Goal: Information Seeking & Learning: Learn about a topic

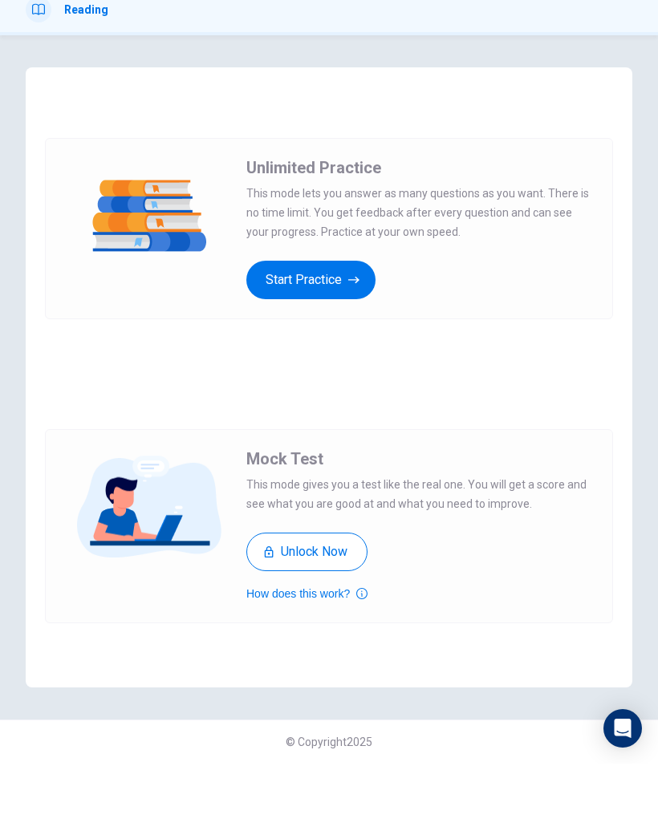
click at [308, 328] on button "Start Practice" at bounding box center [310, 347] width 129 height 38
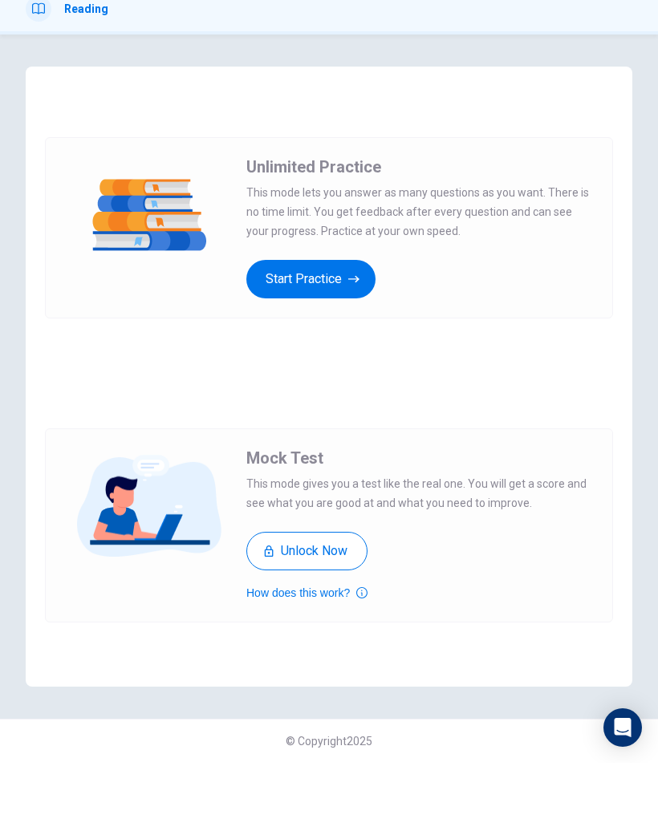
scroll to position [1, 0]
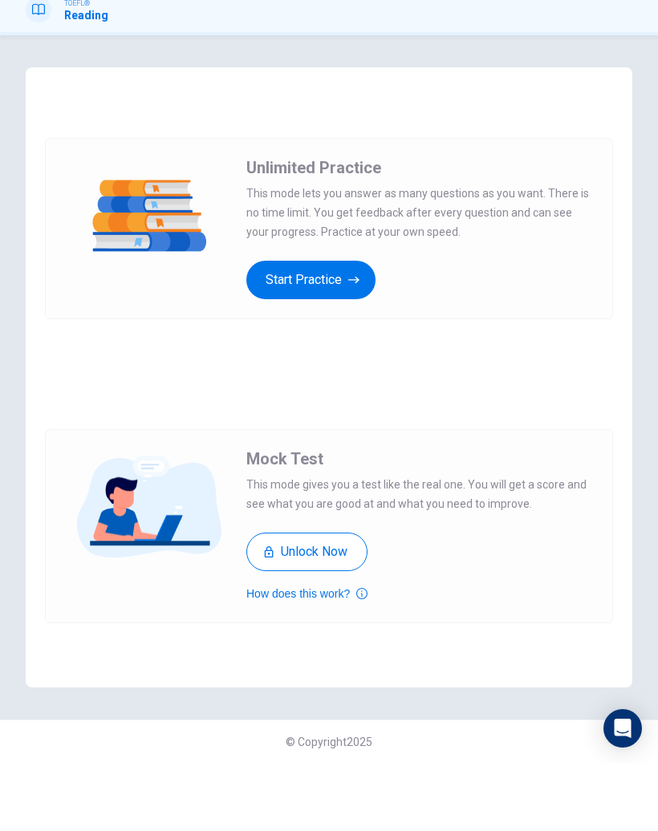
click at [312, 328] on button "Start Practice" at bounding box center [310, 347] width 129 height 38
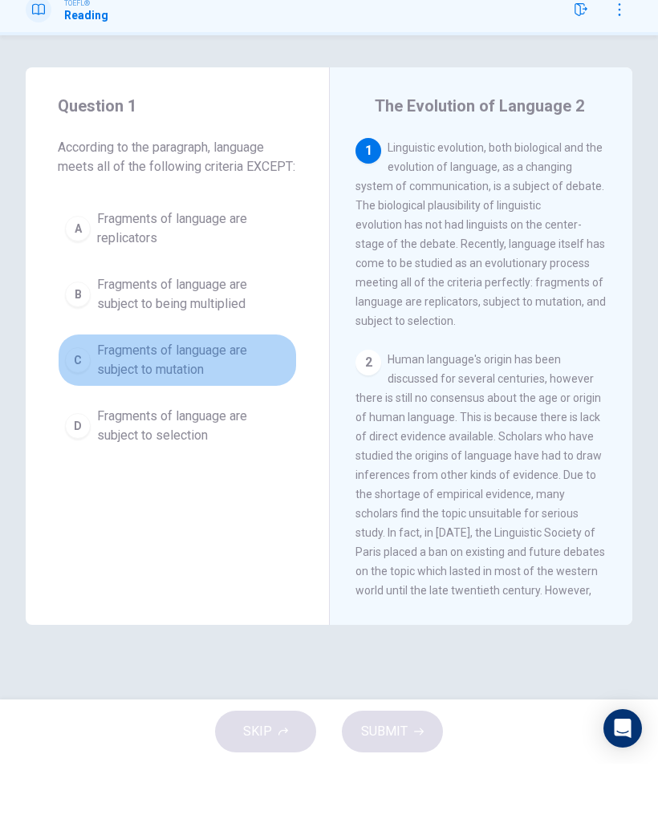
click at [192, 408] on span "Fragments of language are subject to mutation" at bounding box center [193, 427] width 192 height 38
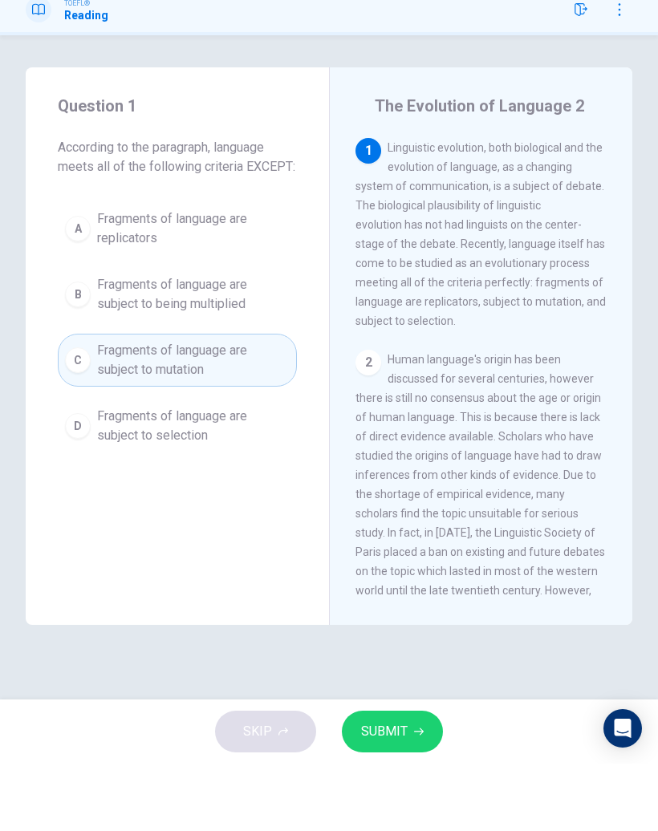
click at [393, 778] on button "SUBMIT" at bounding box center [392, 799] width 101 height 42
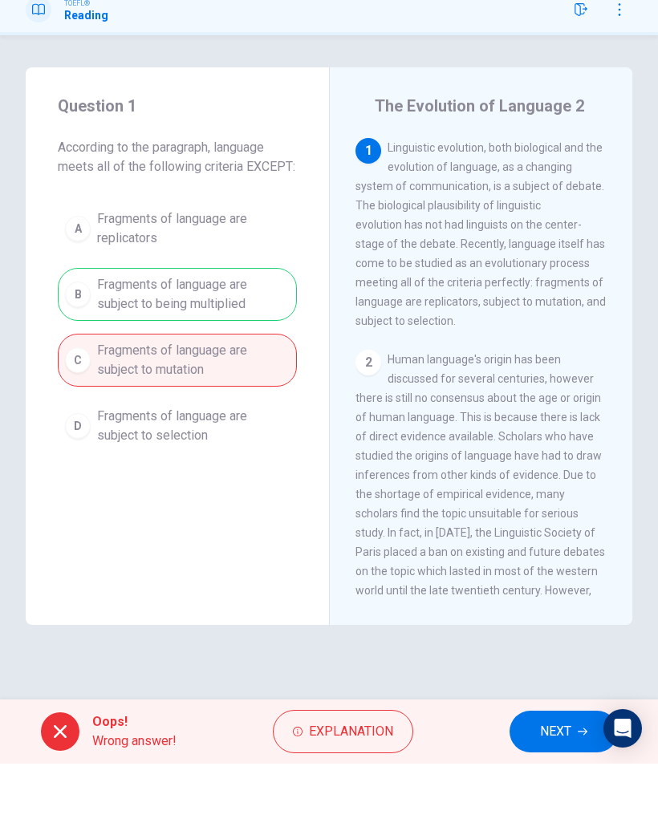
click at [557, 787] on span "NEXT" at bounding box center [555, 798] width 31 height 22
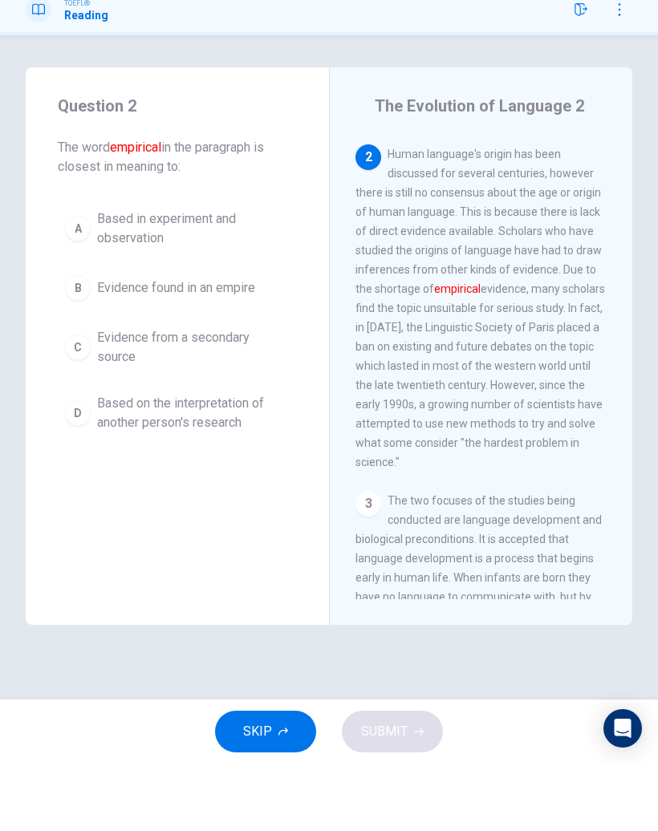
scroll to position [238, 0]
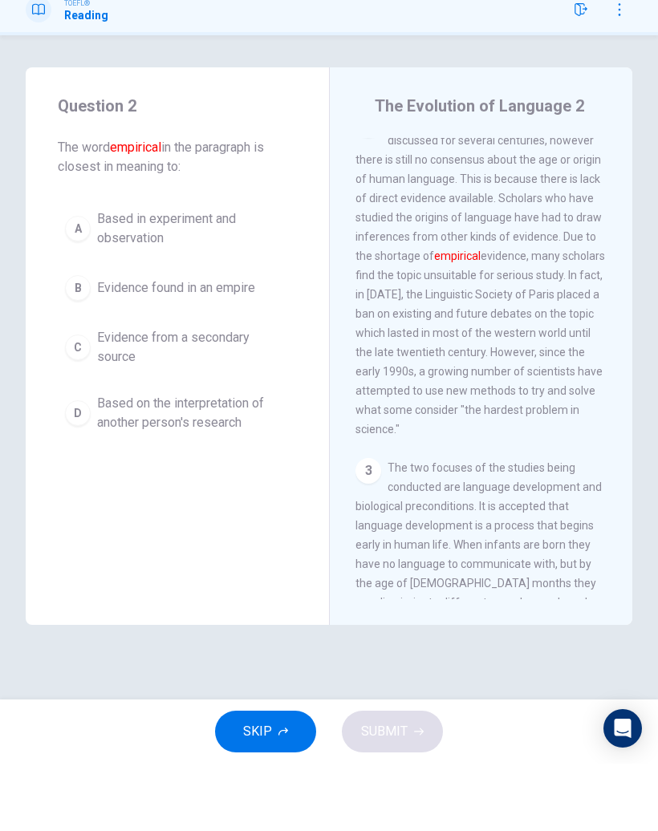
click at [140, 277] on span "Based in experiment and observation" at bounding box center [193, 296] width 192 height 38
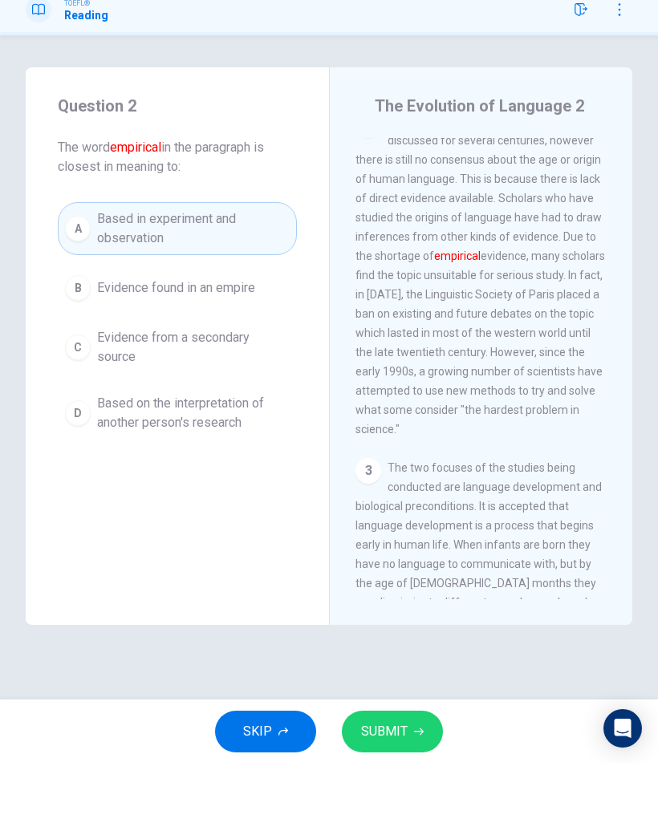
click at [393, 787] on span "SUBMIT" at bounding box center [384, 798] width 47 height 22
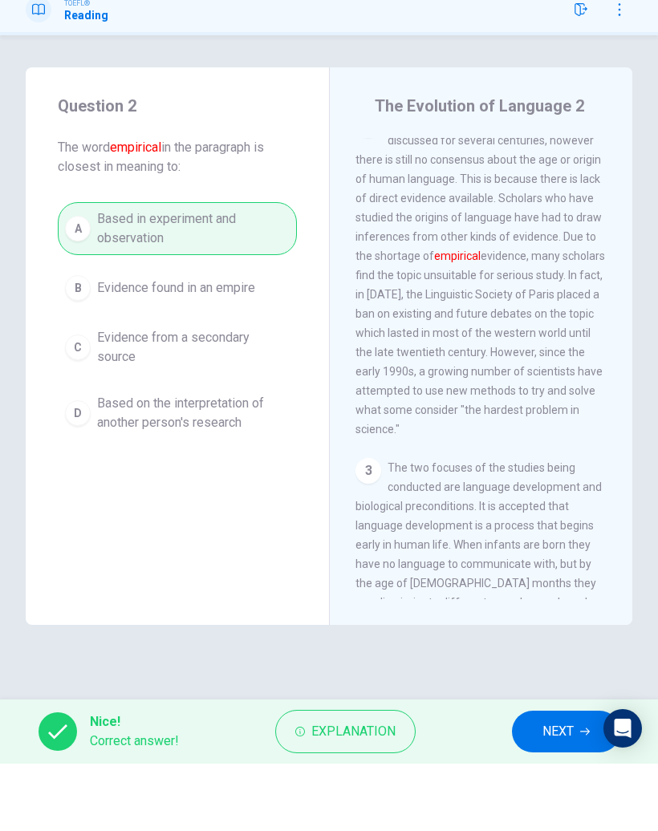
click at [561, 778] on button "NEXT" at bounding box center [566, 799] width 108 height 42
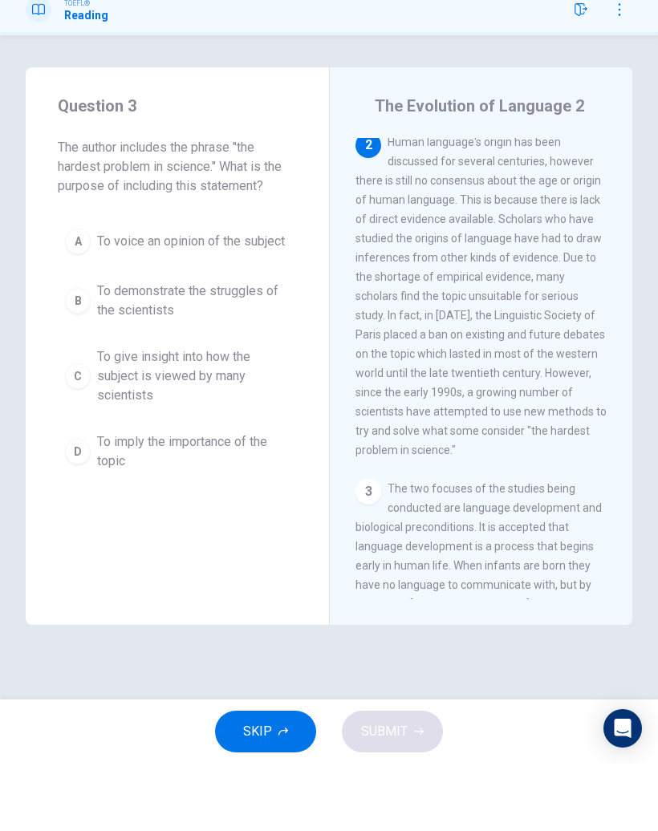
scroll to position [212, 0]
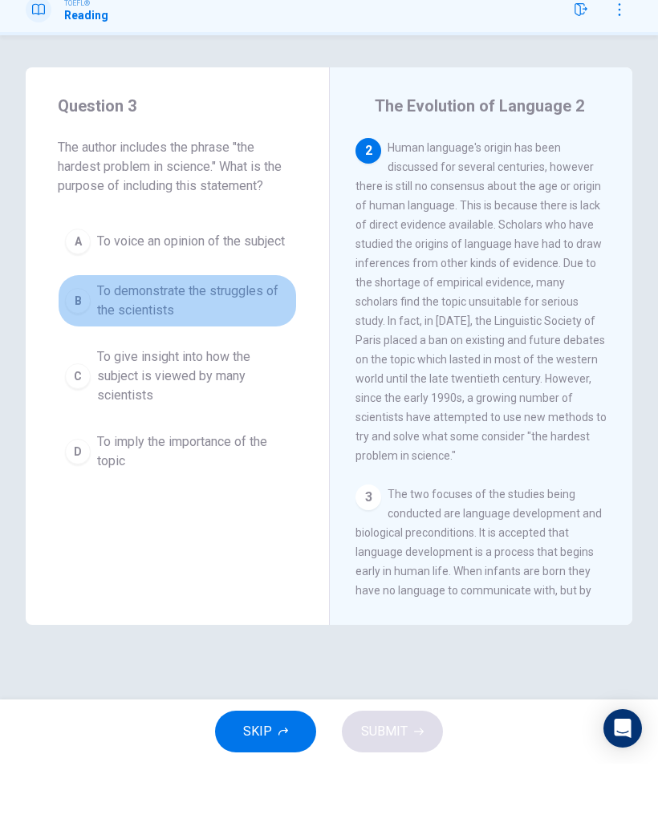
click at [120, 349] on span "To demonstrate the struggles of the scientists" at bounding box center [193, 368] width 192 height 38
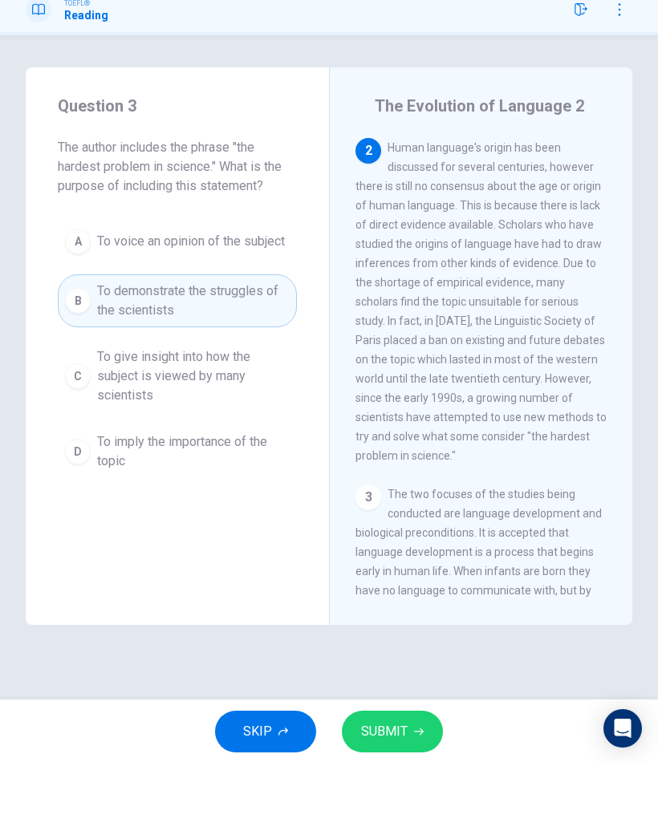
click at [439, 767] on div "SKIP SUBMIT" at bounding box center [329, 799] width 658 height 64
click at [433, 778] on button "SUBMIT" at bounding box center [392, 799] width 101 height 42
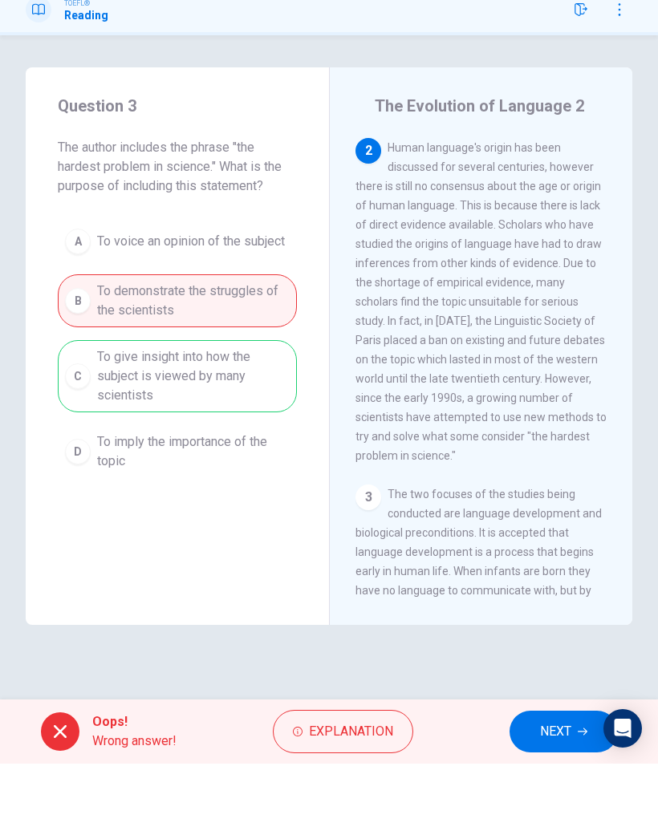
click at [579, 767] on div "Oops! Wrong answer! Explanation NEXT" at bounding box center [329, 799] width 658 height 64
click at [543, 778] on button "NEXT" at bounding box center [563, 799] width 108 height 42
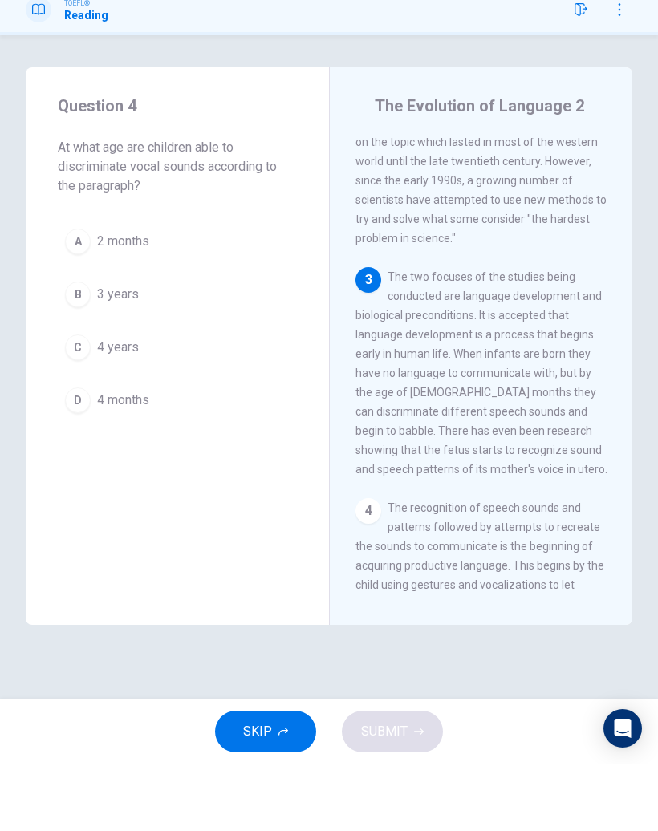
scroll to position [469, 0]
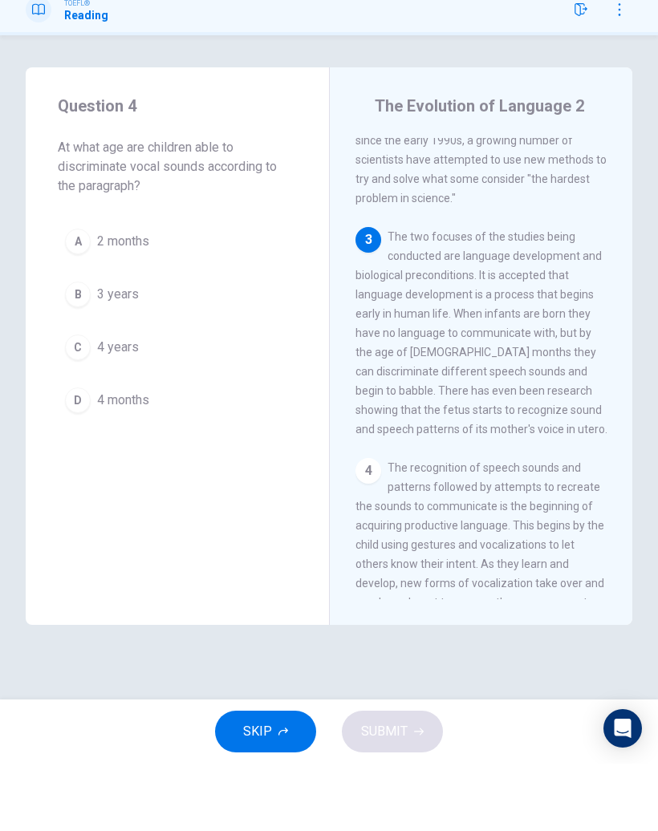
click at [43, 397] on div "Question 4 At what age are children able to discriminate vocal sounds according…" at bounding box center [177, 324] width 303 height 378
click at [98, 458] on span "4 months" at bounding box center [123, 467] width 52 height 19
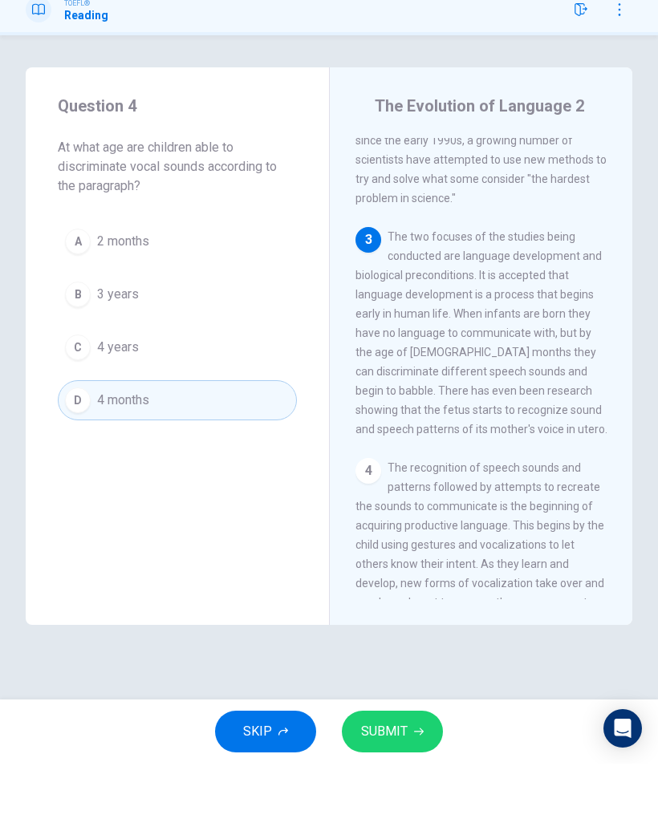
click at [406, 778] on button "SUBMIT" at bounding box center [392, 799] width 101 height 42
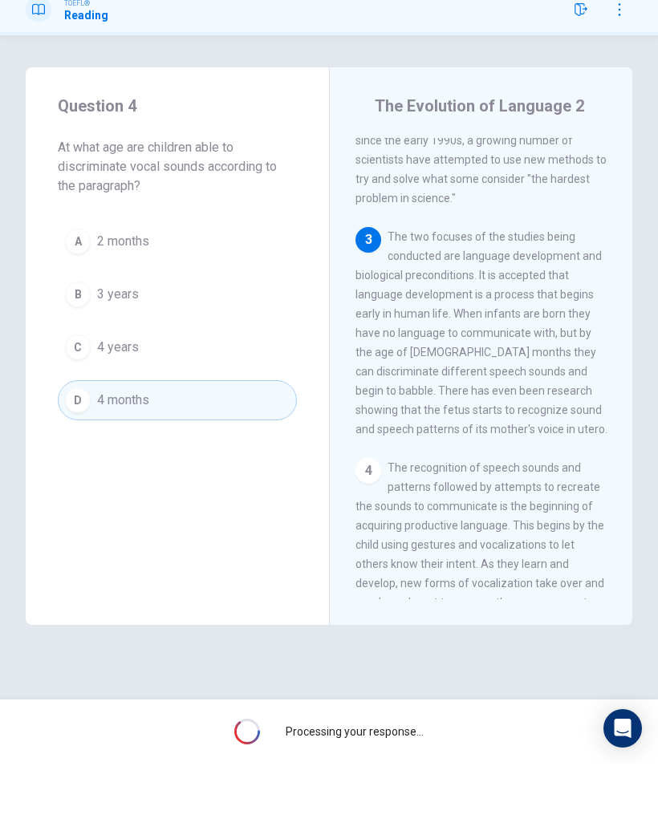
click at [407, 767] on div "Processing your response..." at bounding box center [329, 799] width 658 height 64
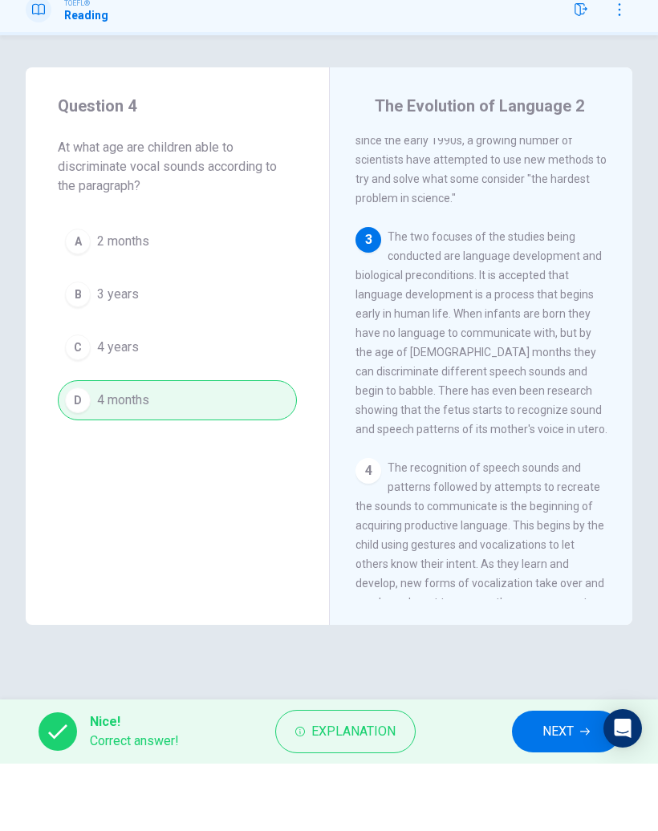
click at [544, 787] on span "NEXT" at bounding box center [557, 798] width 31 height 22
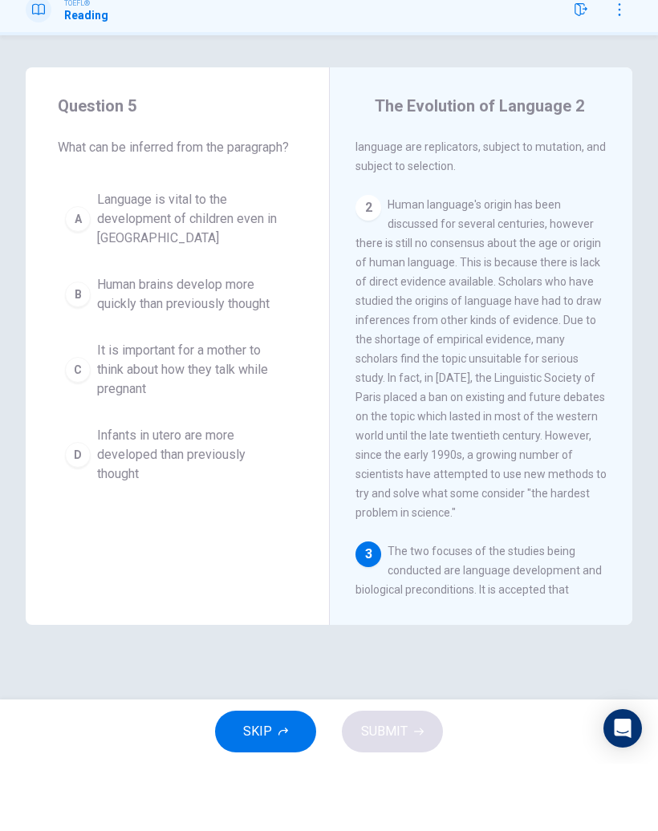
scroll to position [0, 0]
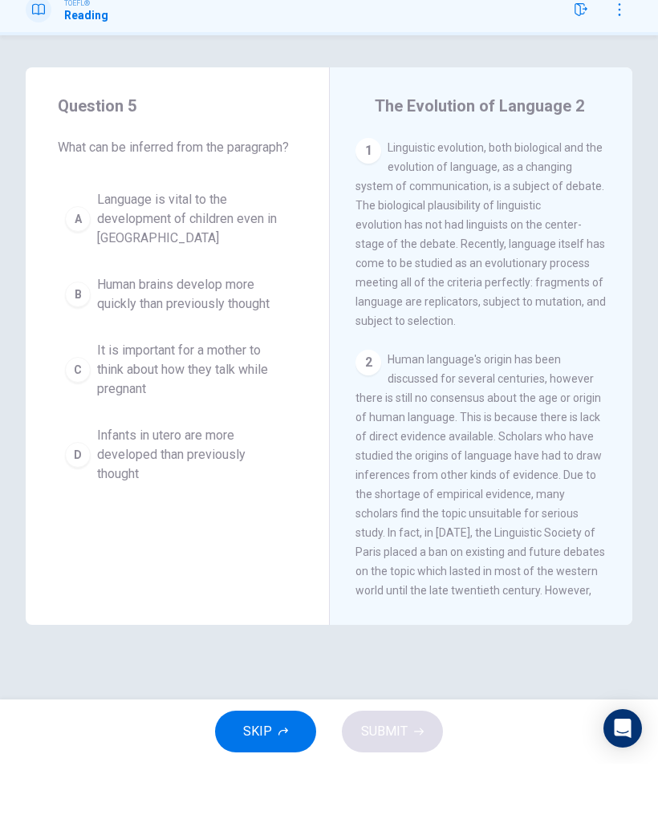
click at [138, 408] on span "It is important for a mother to think about how they talk while pregnant" at bounding box center [193, 437] width 192 height 58
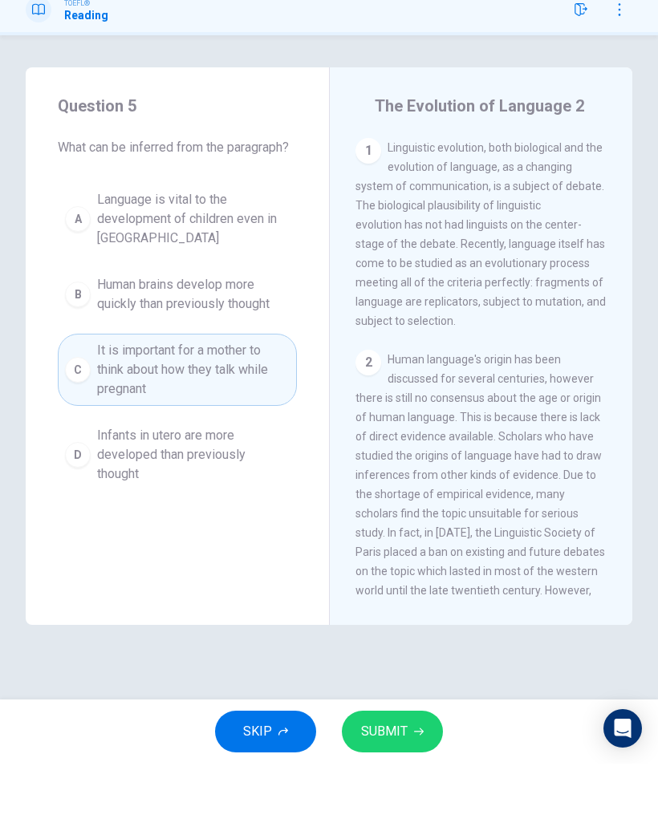
click at [393, 787] on span "SUBMIT" at bounding box center [384, 798] width 47 height 22
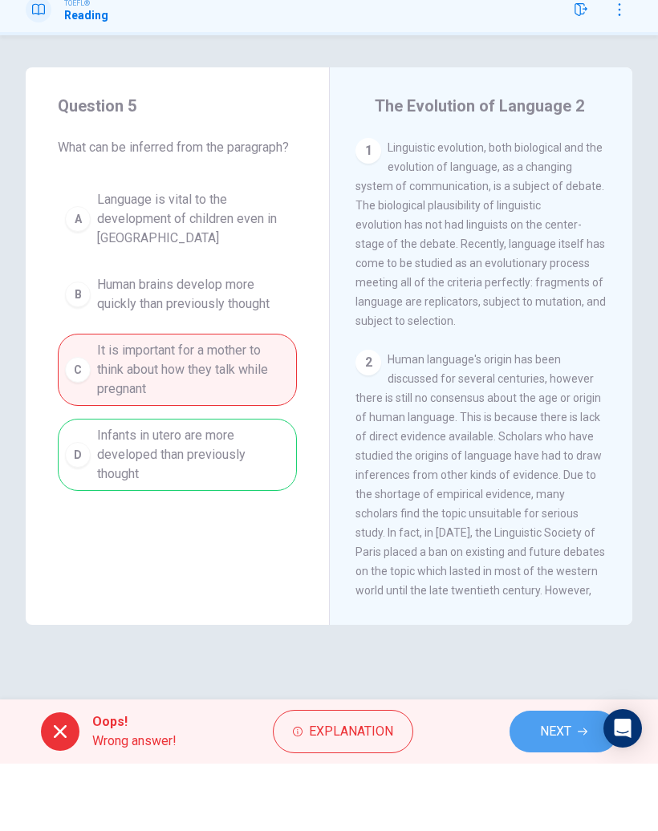
click at [566, 787] on span "NEXT" at bounding box center [555, 798] width 31 height 22
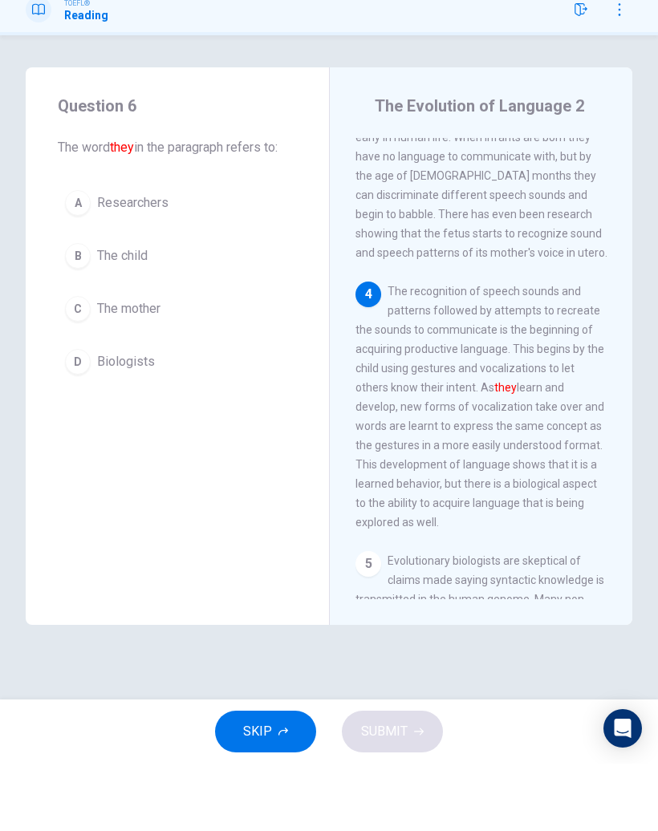
scroll to position [739, 0]
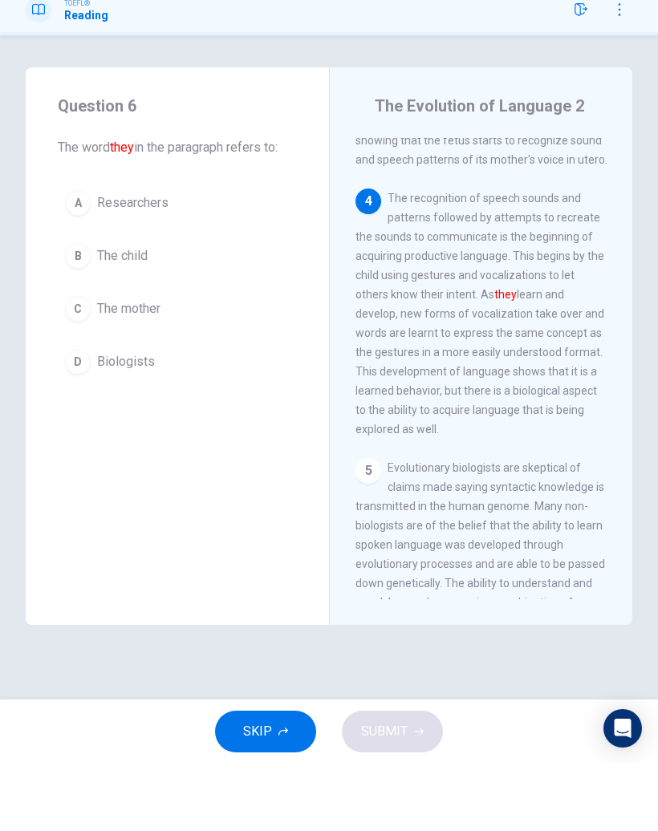
click at [93, 303] on button "B The child" at bounding box center [177, 323] width 239 height 40
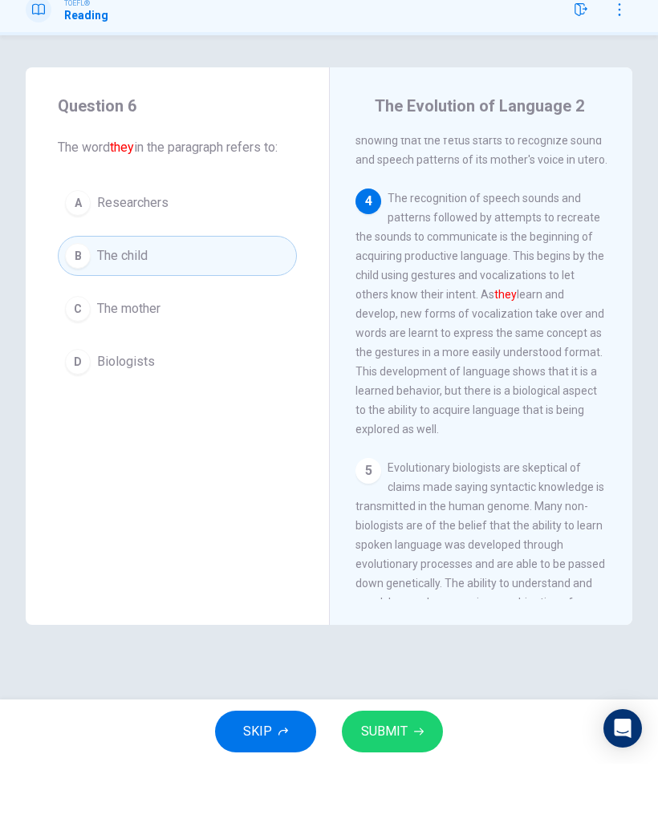
click at [383, 778] on button "SUBMIT" at bounding box center [392, 799] width 101 height 42
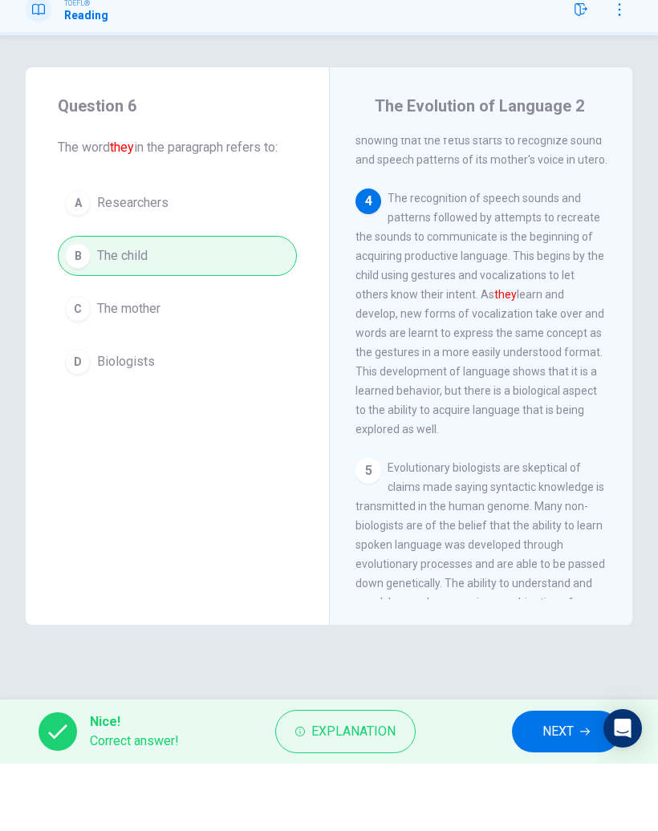
click at [543, 787] on span "NEXT" at bounding box center [557, 798] width 31 height 22
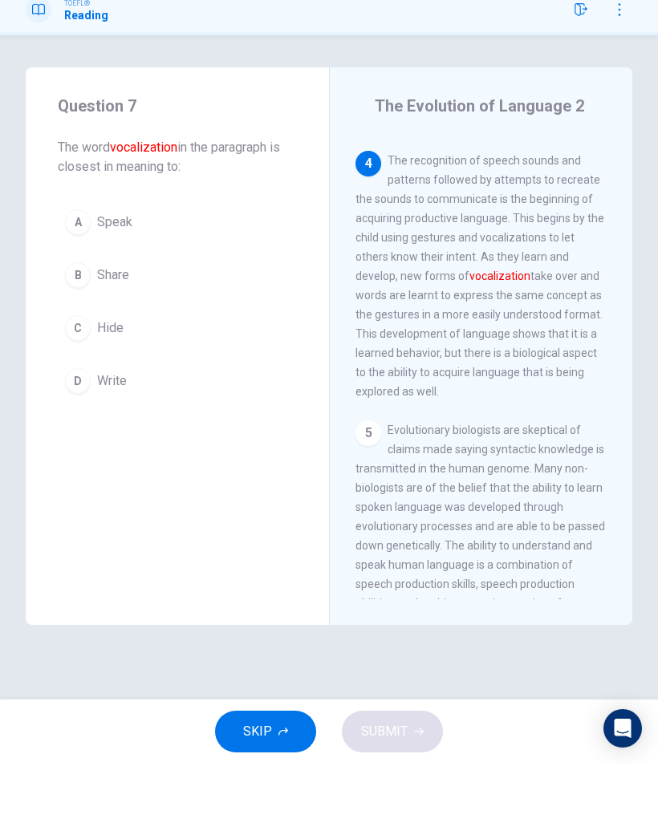
scroll to position [789, 0]
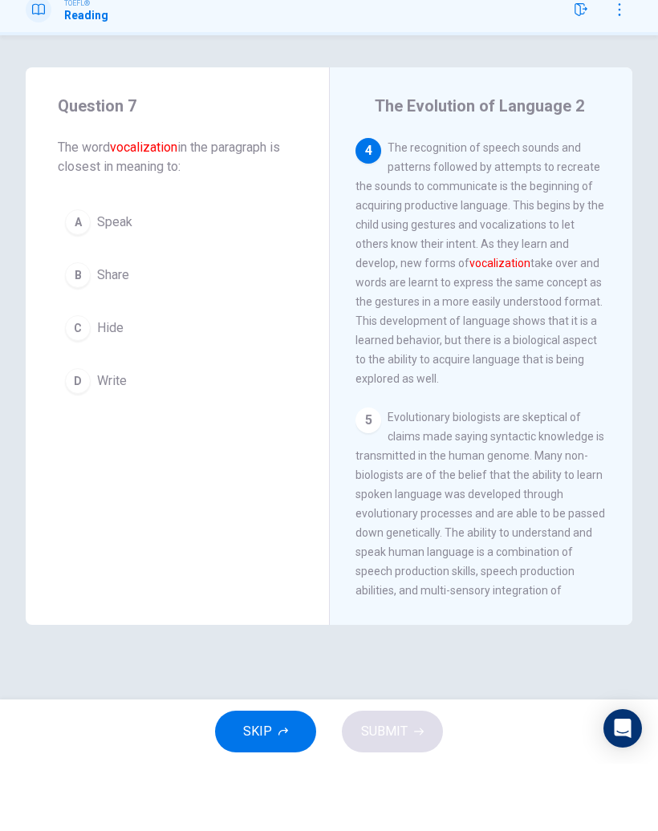
click at [117, 280] on span "Speak" at bounding box center [114, 289] width 35 height 19
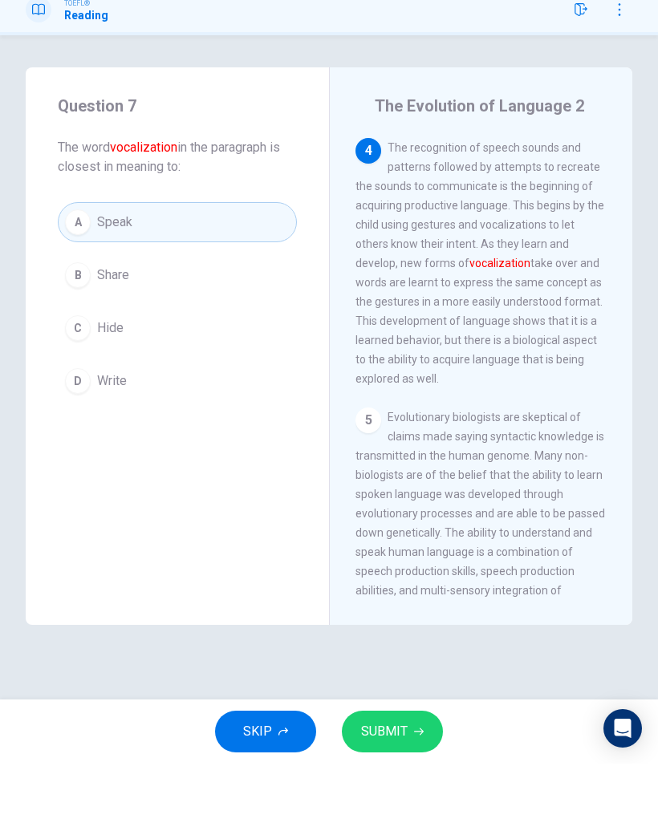
click at [407, 778] on button "SUBMIT" at bounding box center [392, 799] width 101 height 42
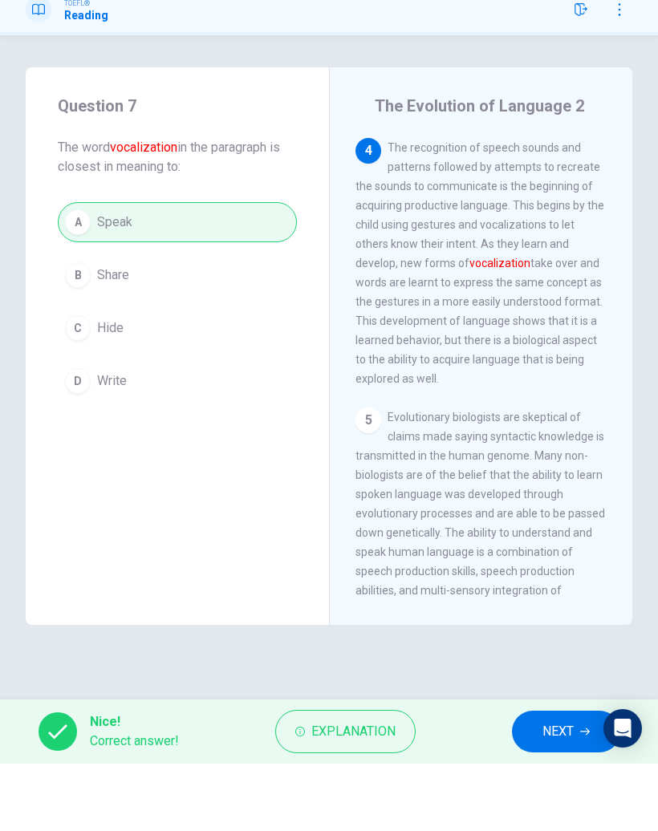
click at [581, 794] on icon "button" at bounding box center [585, 799] width 10 height 10
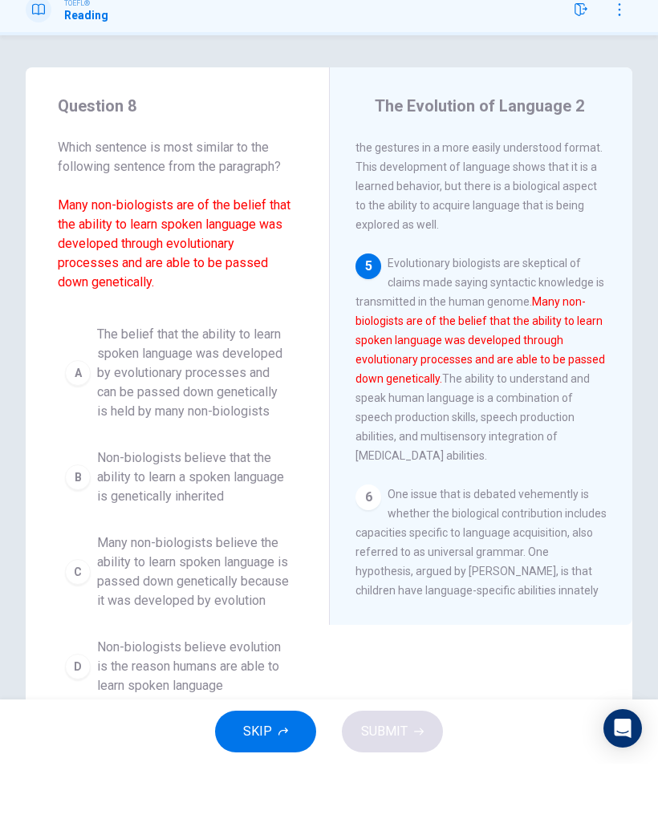
scroll to position [970, 0]
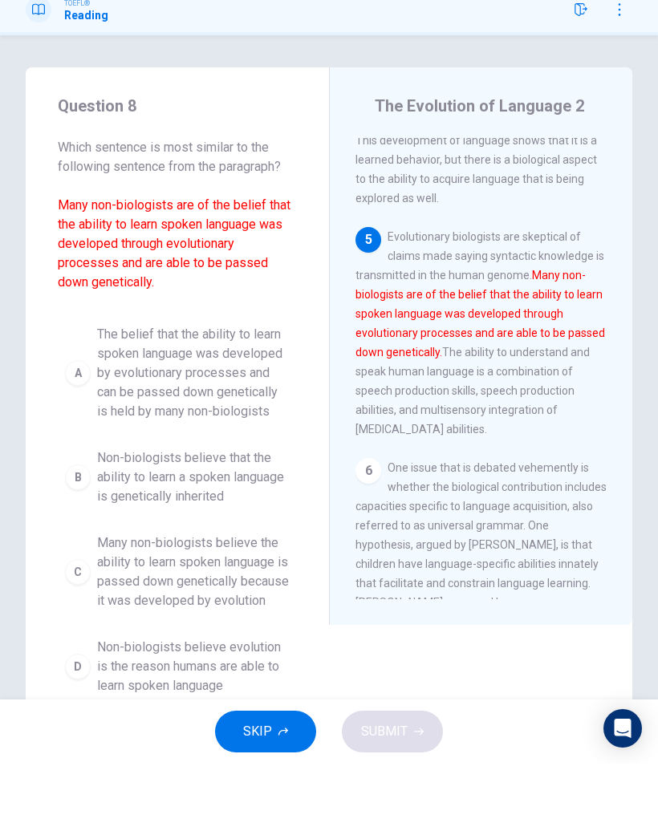
click at [253, 516] on span "Non-biologists believe that the ability to learn a spoken language is genetical…" at bounding box center [193, 545] width 192 height 58
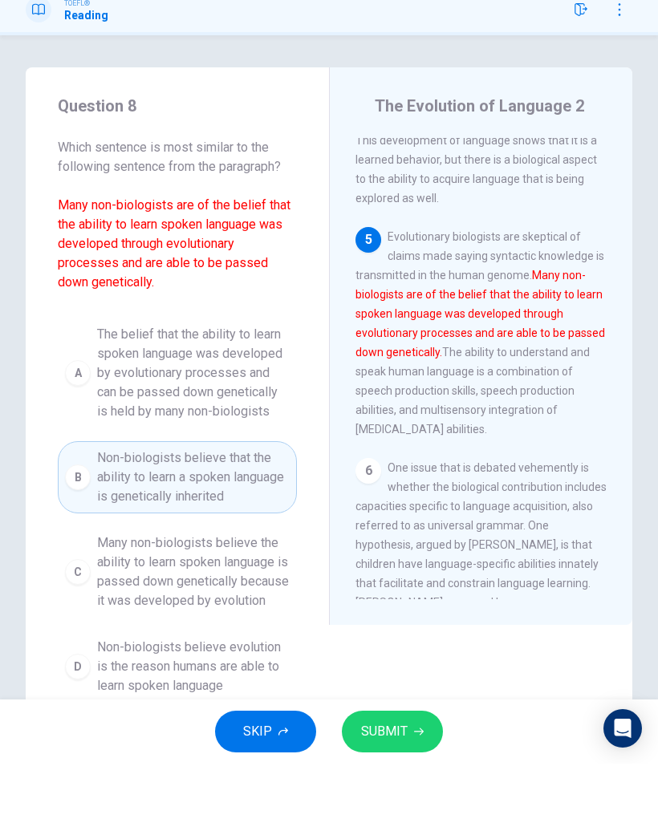
click at [410, 778] on button "SUBMIT" at bounding box center [392, 799] width 101 height 42
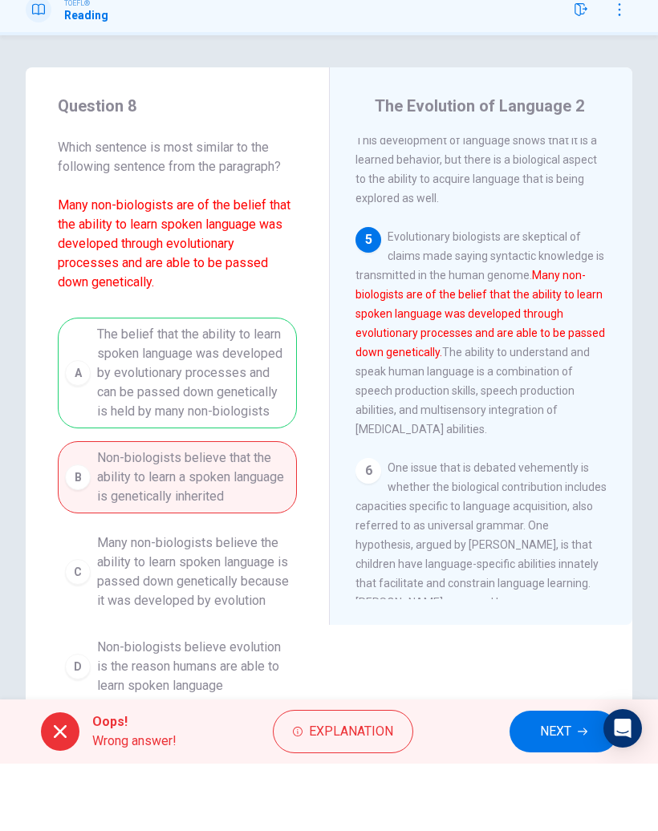
click at [551, 778] on button "NEXT" at bounding box center [563, 799] width 108 height 42
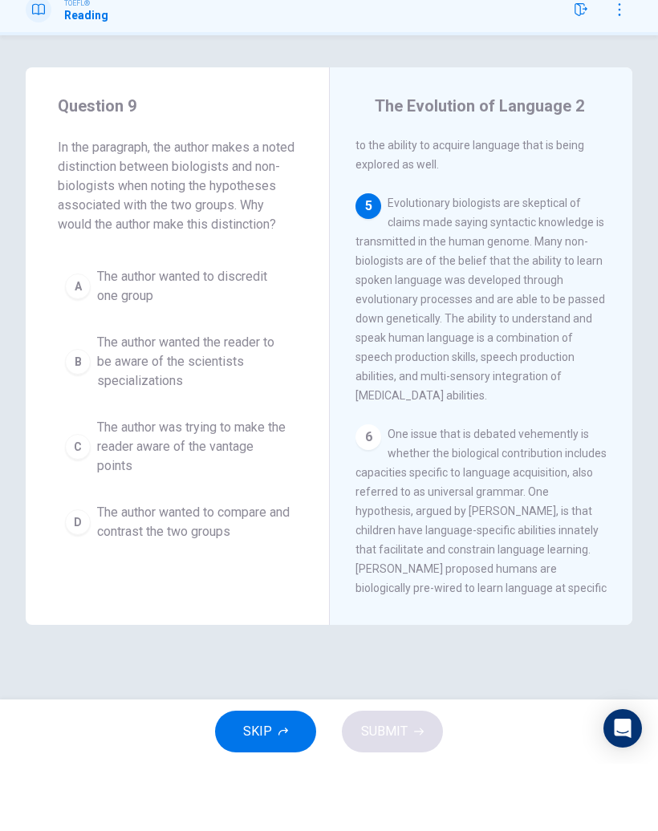
scroll to position [1059, 0]
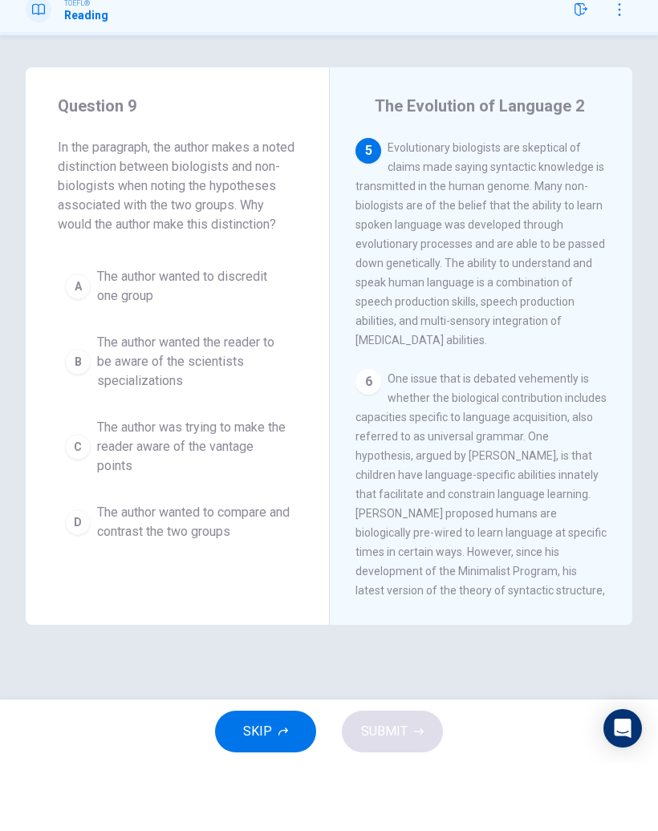
click at [225, 400] on span "The author wanted the reader to be aware of the scientists specializations" at bounding box center [193, 429] width 192 height 58
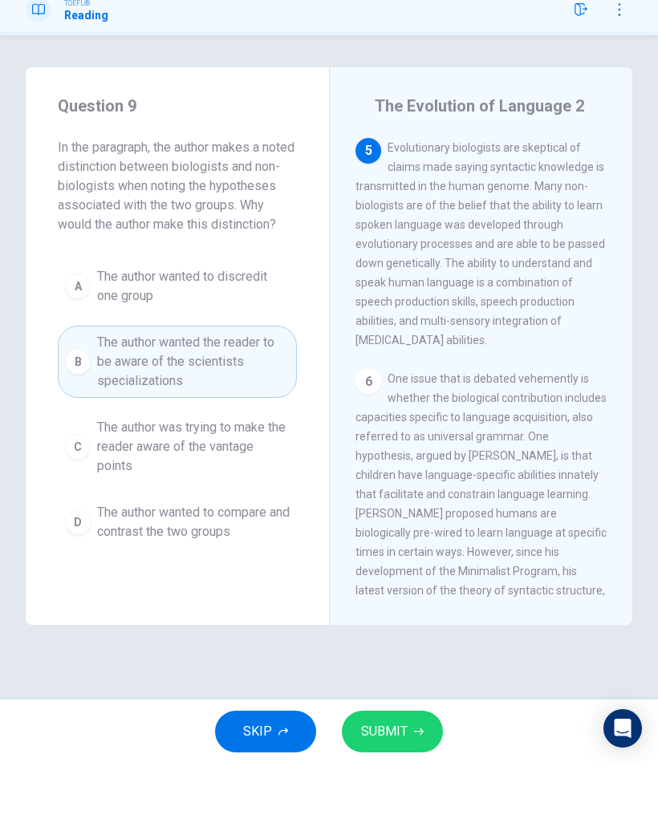
click at [393, 787] on span "SUBMIT" at bounding box center [384, 798] width 47 height 22
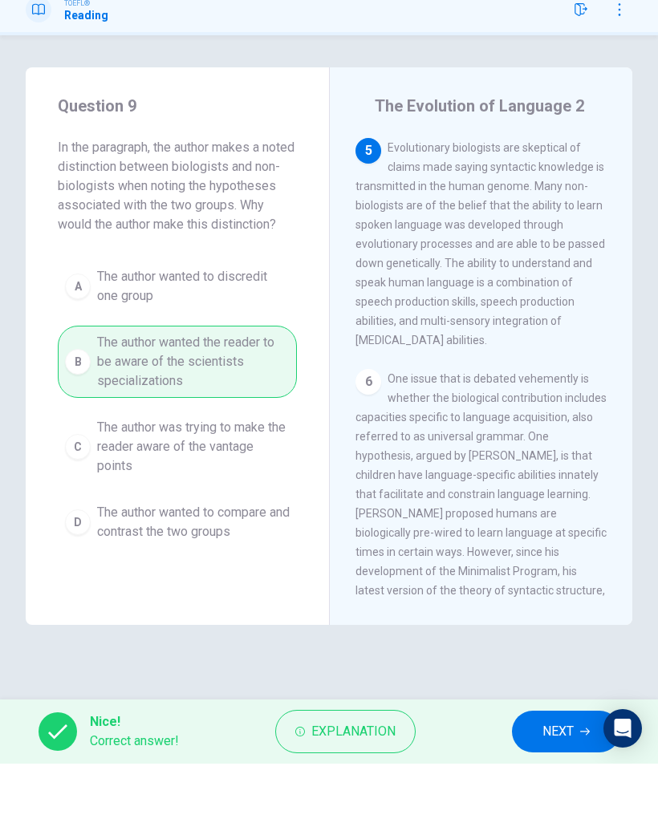
click at [538, 778] on button "NEXT" at bounding box center [566, 799] width 108 height 42
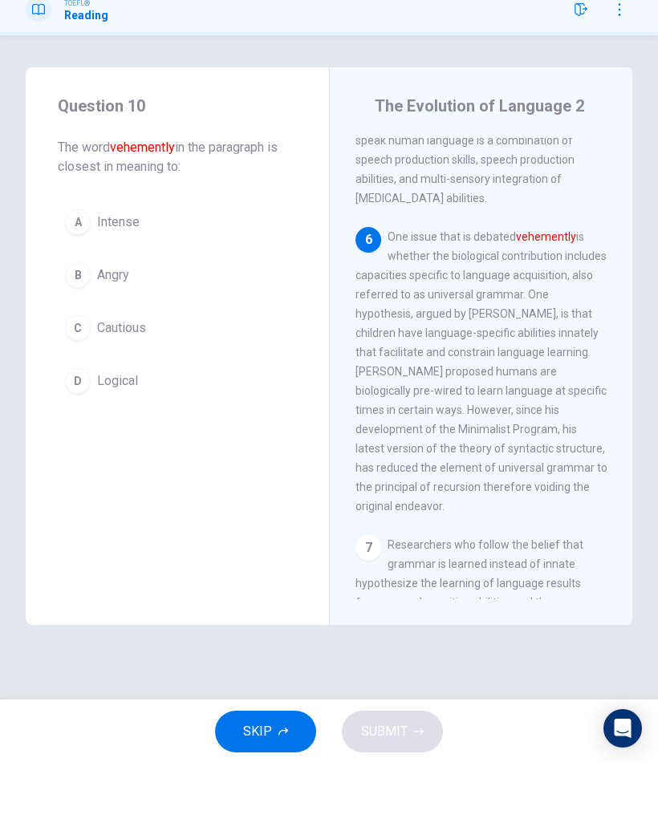
scroll to position [1258, 0]
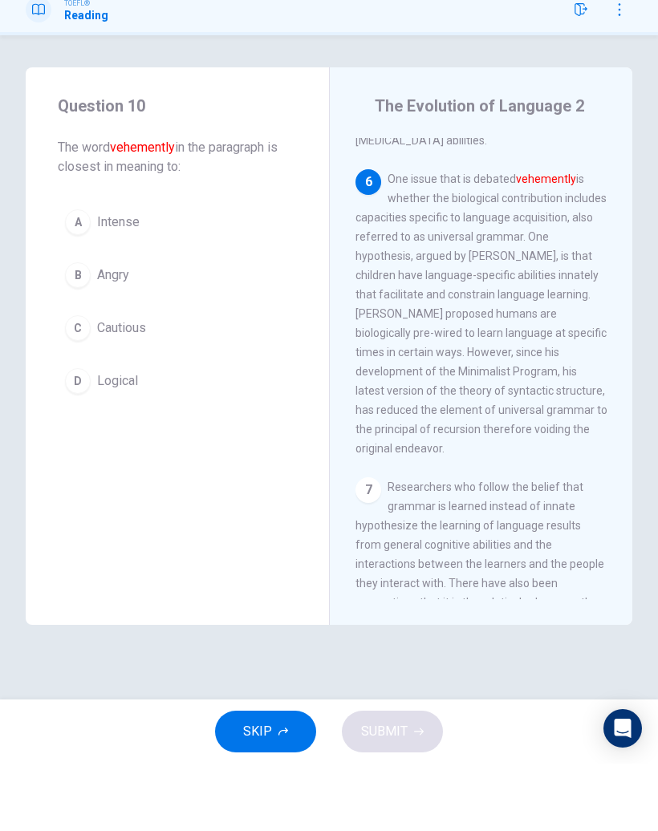
click at [128, 280] on span "Intense" at bounding box center [118, 289] width 43 height 19
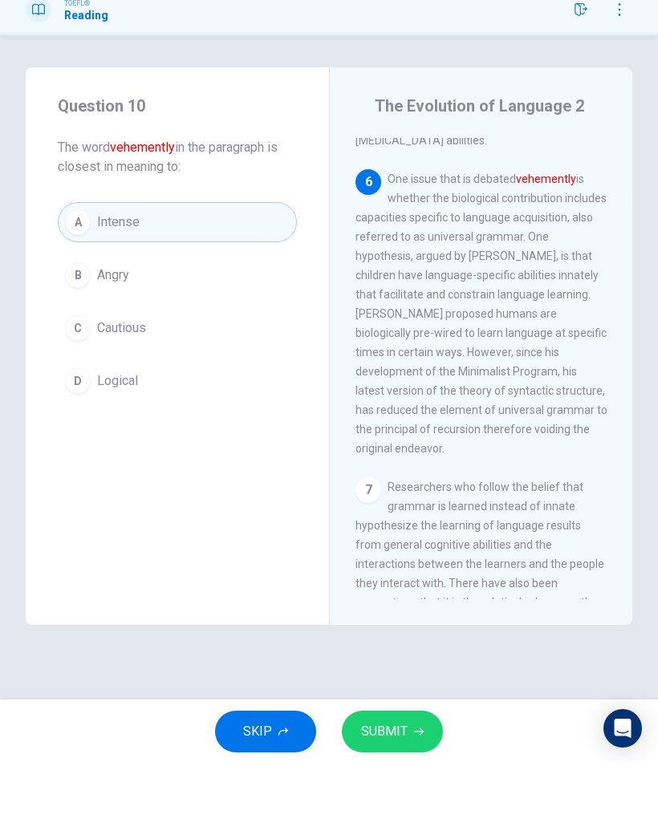
click at [410, 778] on button "SUBMIT" at bounding box center [392, 799] width 101 height 42
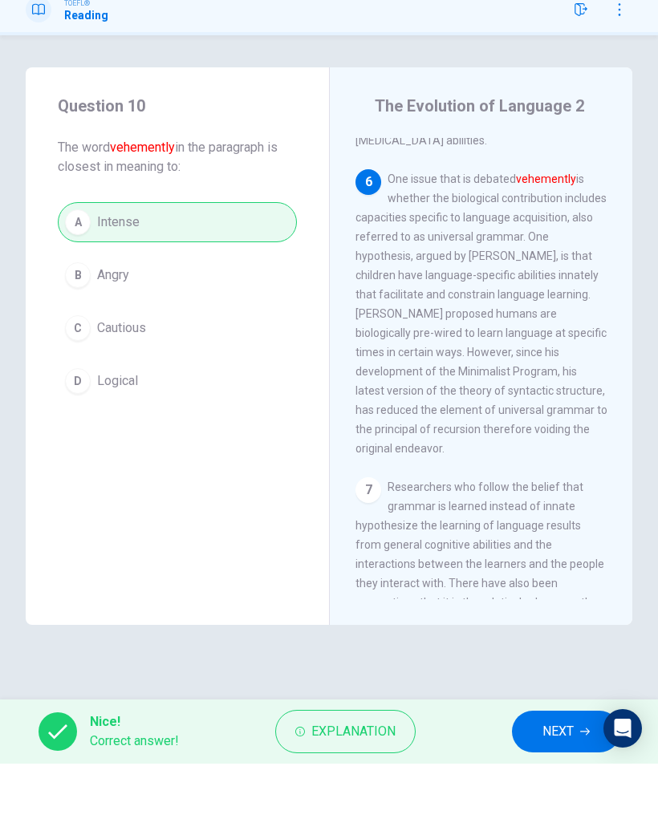
click at [561, 778] on button "NEXT" at bounding box center [566, 799] width 108 height 42
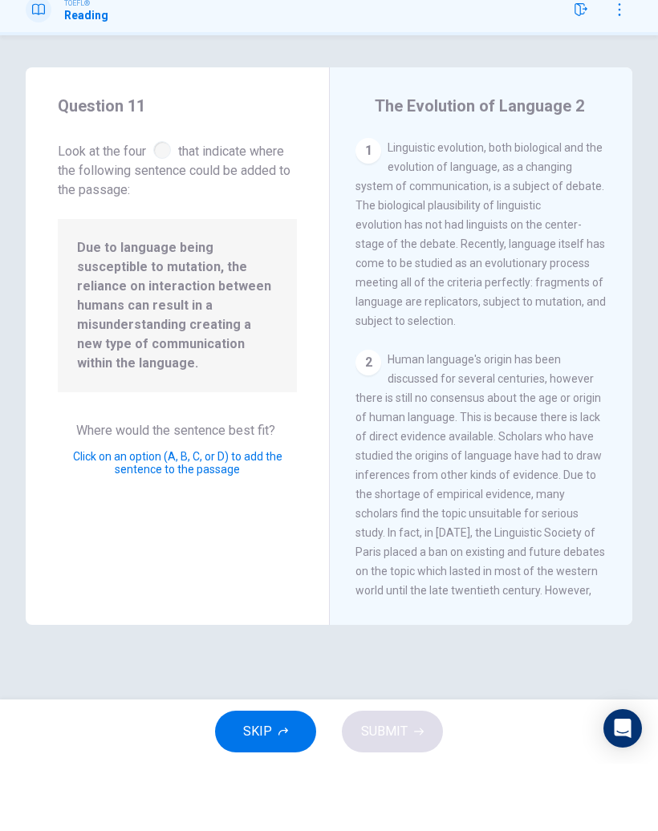
scroll to position [1393, 0]
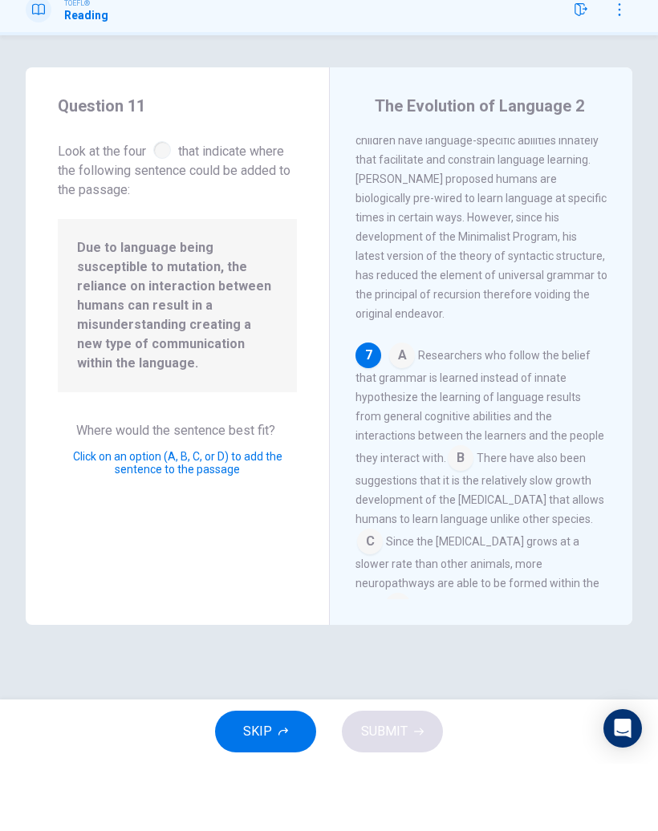
click at [423, 446] on div "A Researchers who follow the belief that grammar is learned instead of innate h…" at bounding box center [481, 548] width 252 height 276
click at [447, 514] on input at bounding box center [460, 527] width 26 height 26
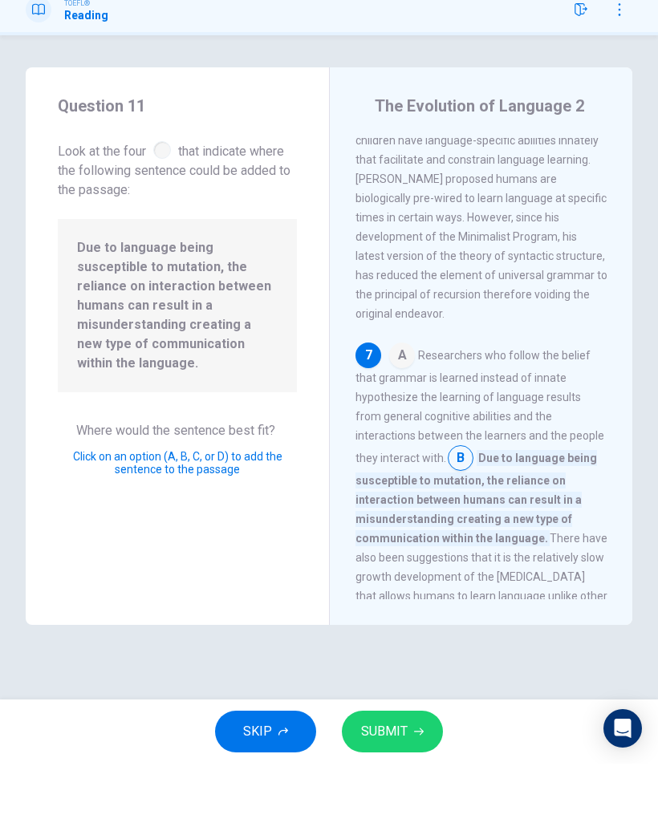
click at [414, 794] on icon "button" at bounding box center [419, 799] width 10 height 10
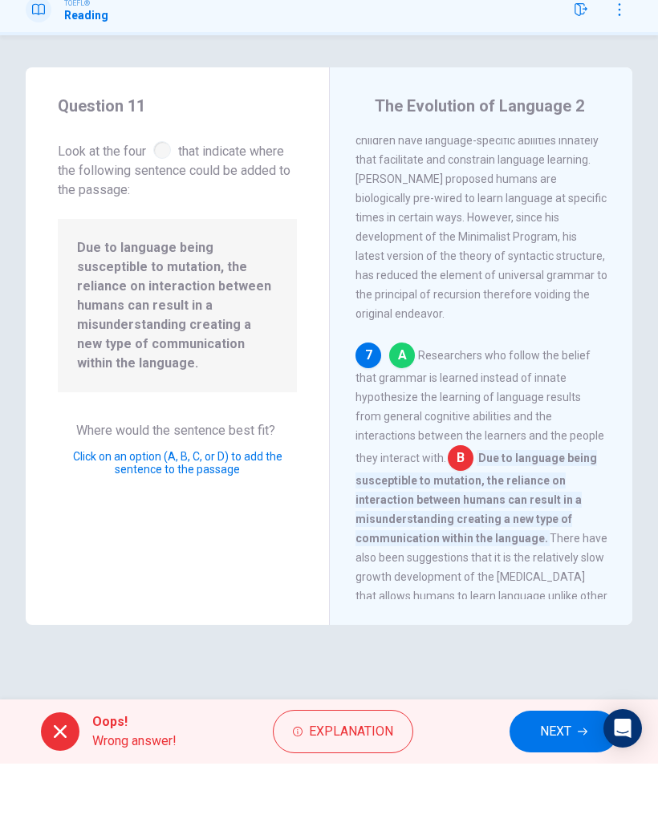
click at [578, 794] on icon "button" at bounding box center [582, 799] width 10 height 10
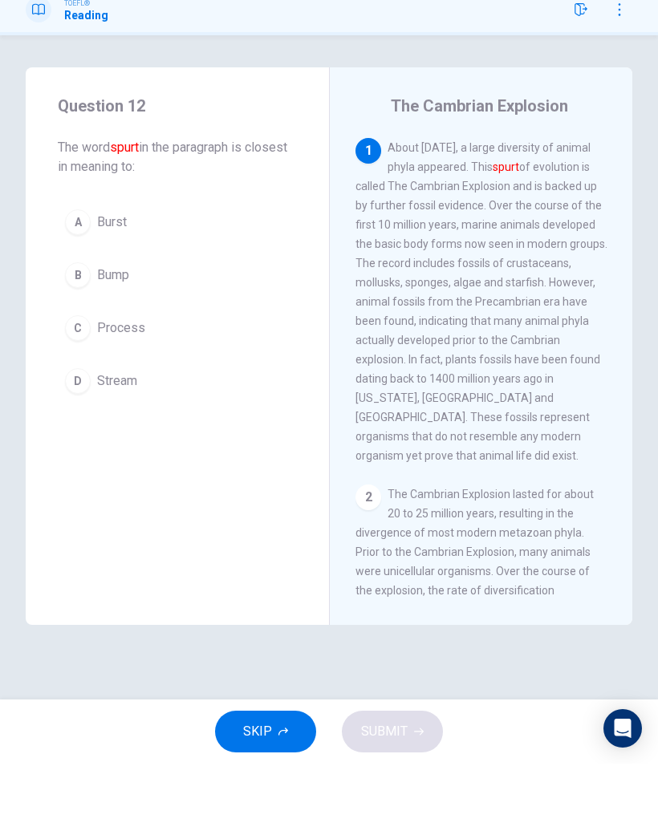
click at [103, 428] on button "D Stream" at bounding box center [177, 448] width 239 height 40
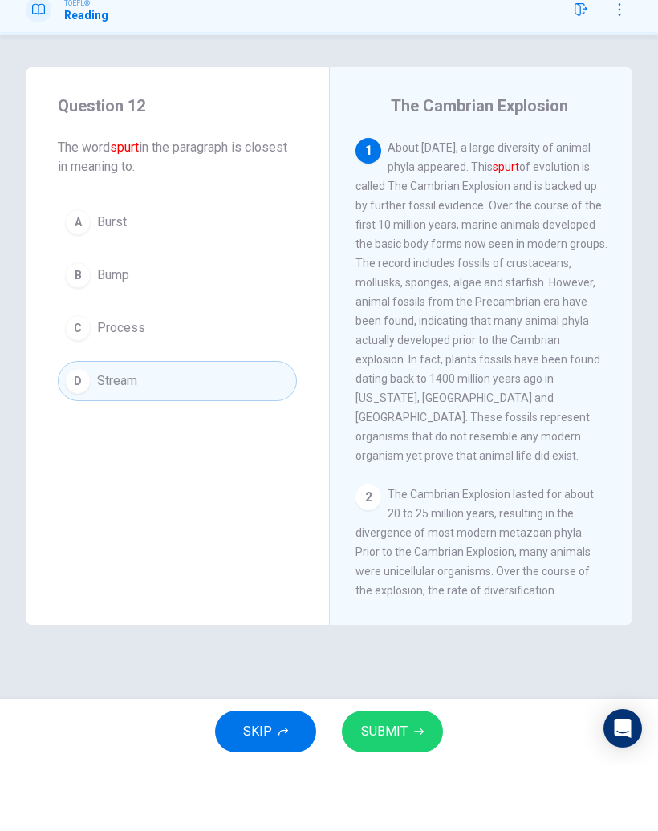
click at [407, 778] on button "SUBMIT" at bounding box center [392, 799] width 101 height 42
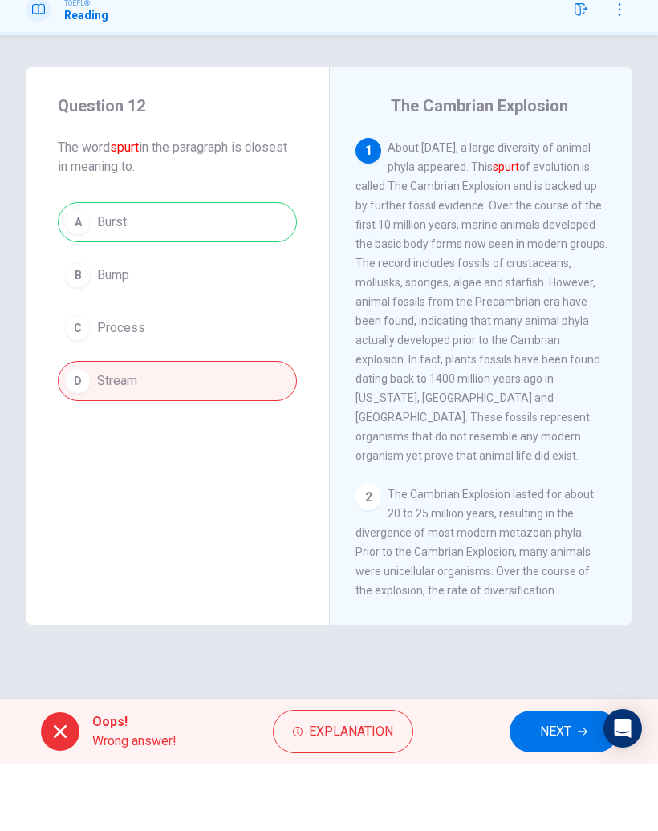
click at [560, 787] on span "NEXT" at bounding box center [555, 798] width 31 height 22
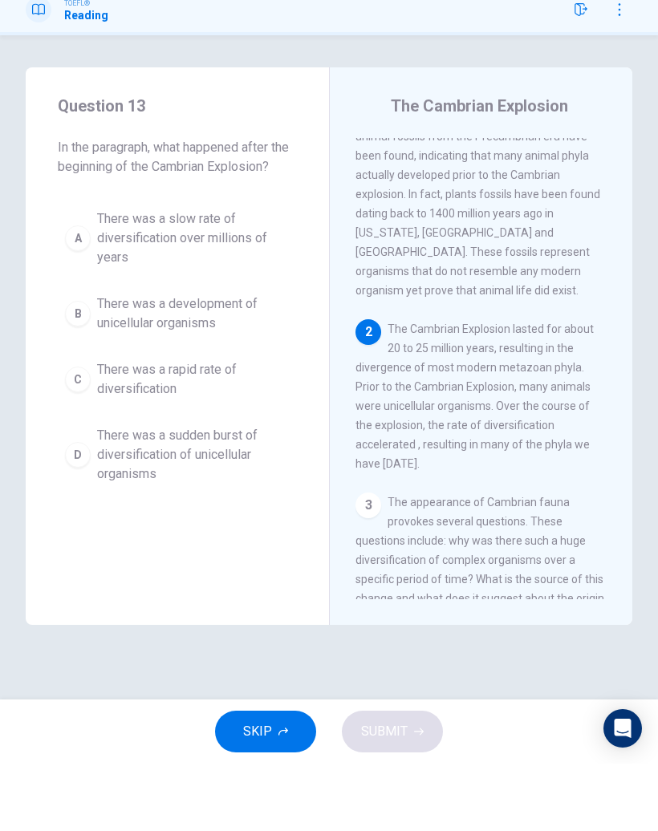
scroll to position [180, 0]
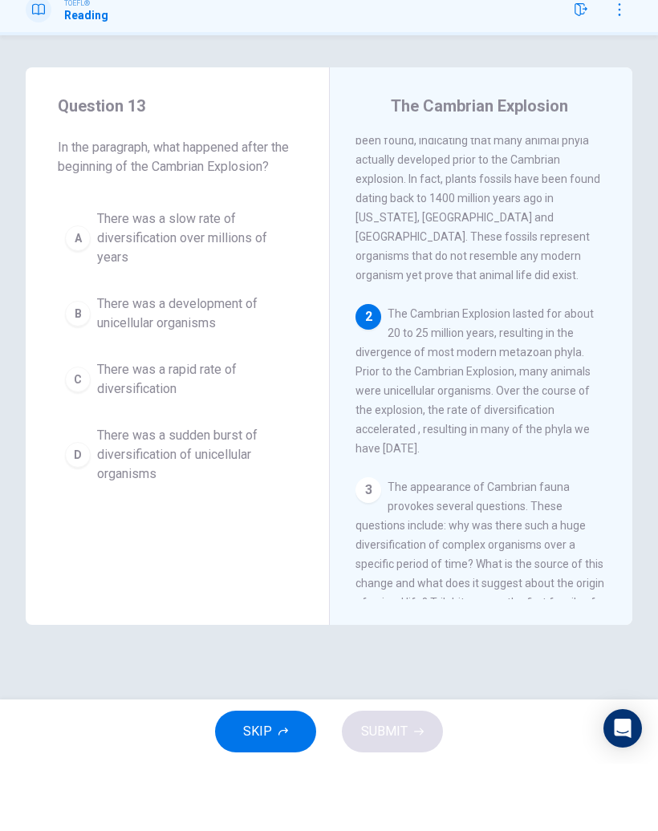
click at [279, 794] on icon "button" at bounding box center [283, 799] width 10 height 10
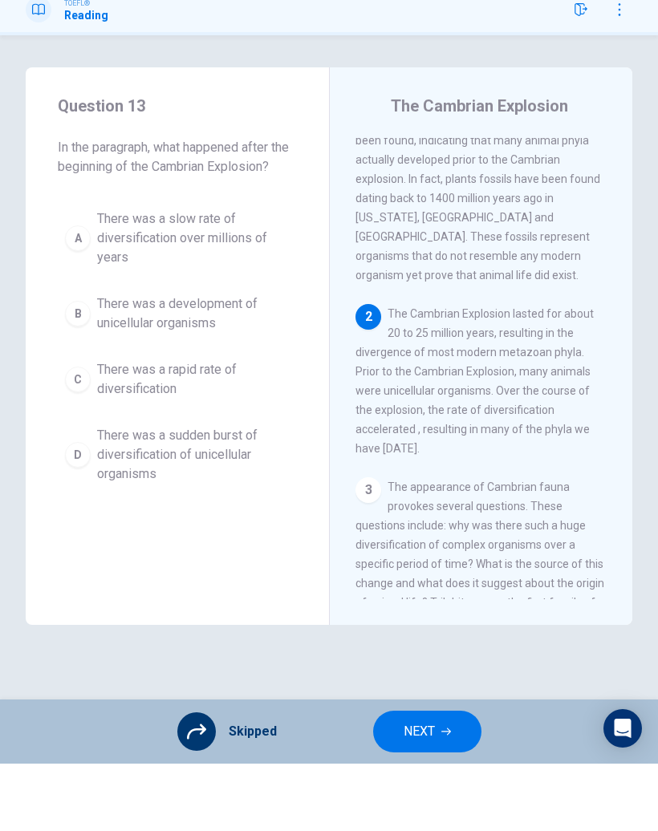
click at [427, 787] on span "NEXT" at bounding box center [418, 798] width 31 height 22
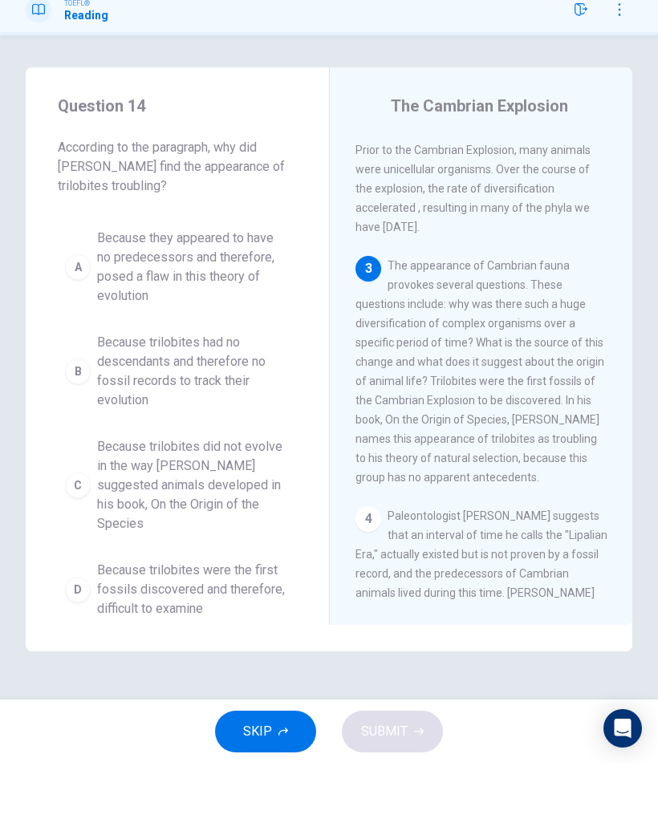
scroll to position [431, 0]
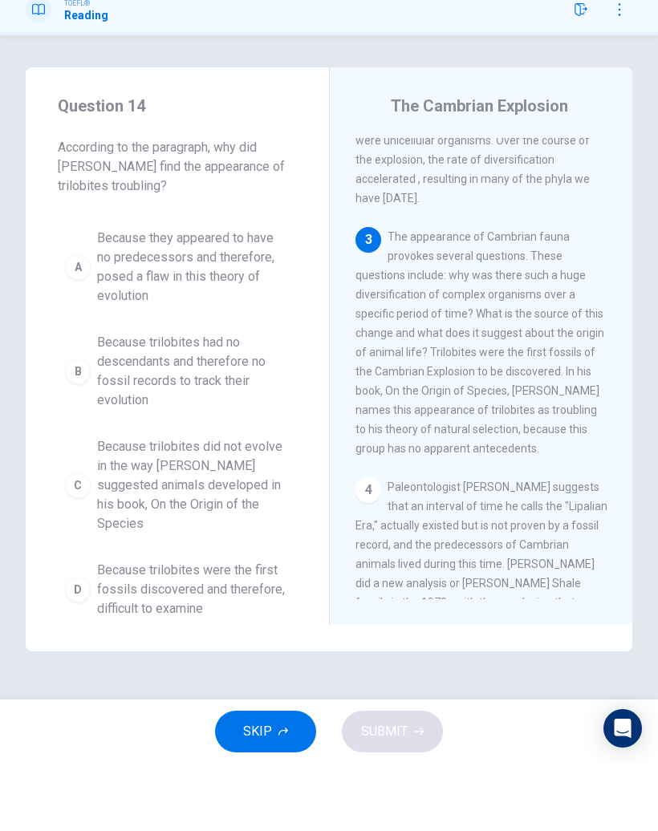
click at [271, 787] on span "SKIP" at bounding box center [257, 798] width 29 height 22
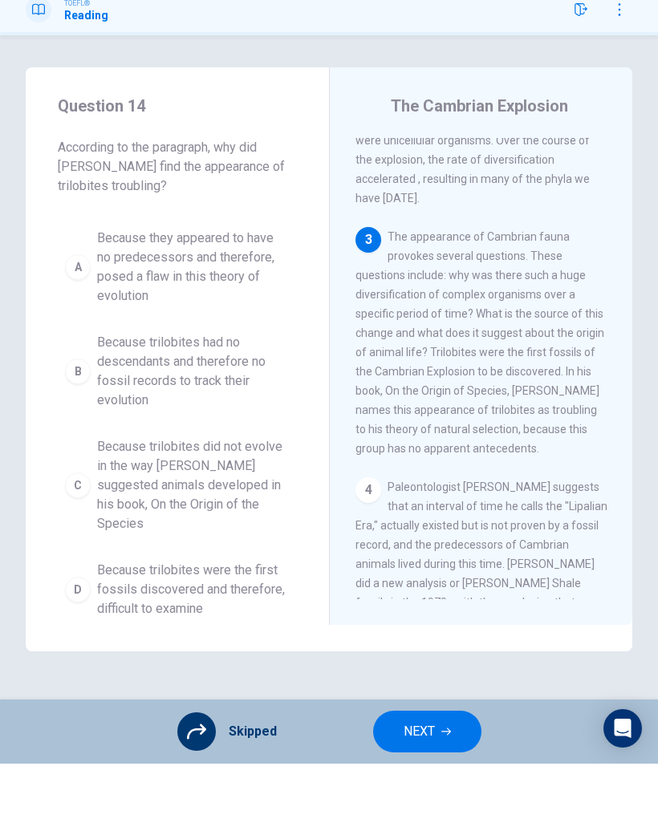
click at [418, 787] on span "NEXT" at bounding box center [418, 798] width 31 height 22
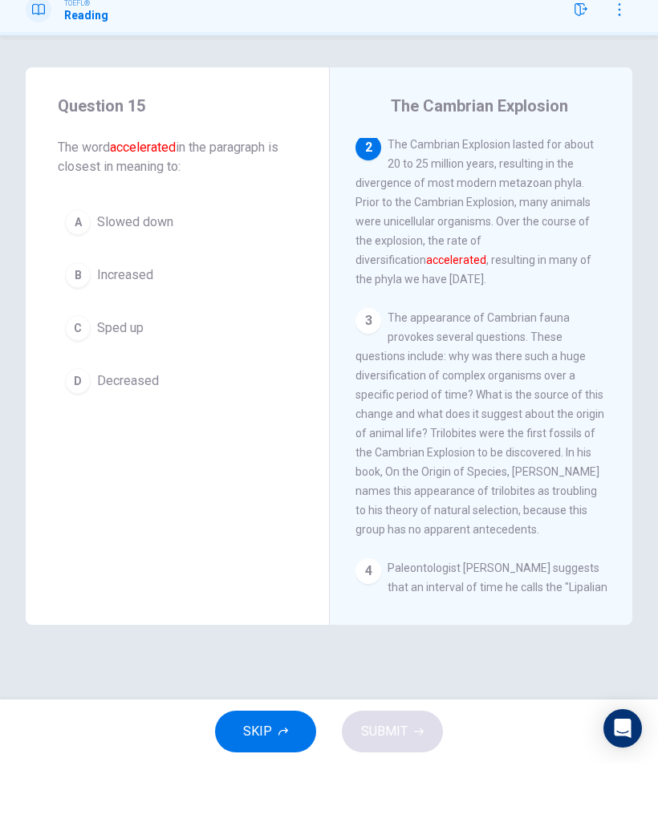
scroll to position [346, 0]
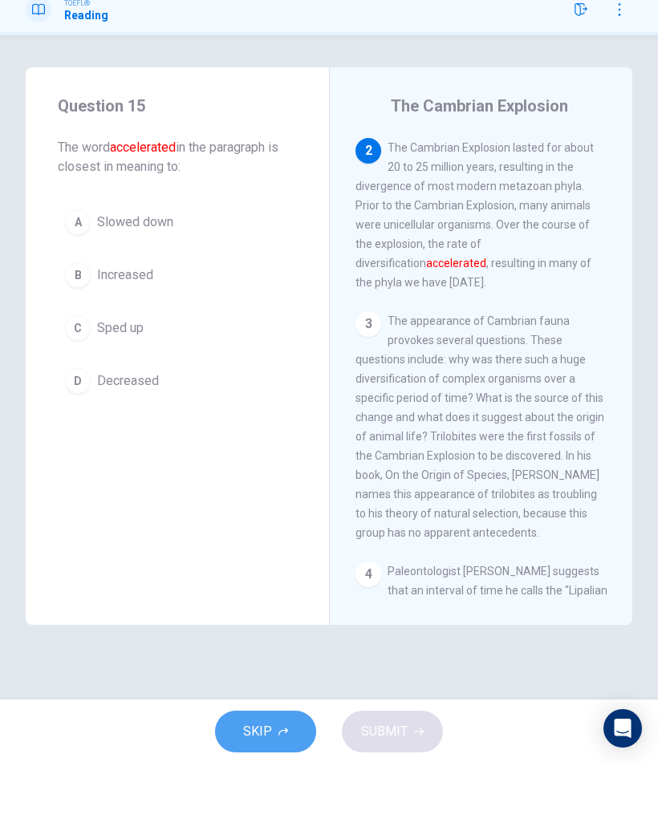
click at [277, 778] on button "SKIP" at bounding box center [265, 799] width 101 height 42
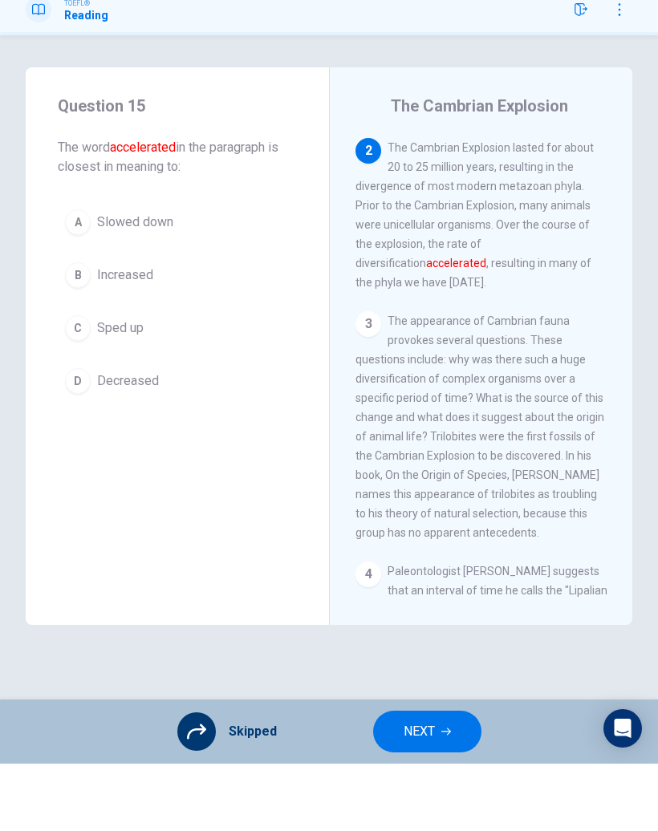
click at [419, 778] on button "NEXT" at bounding box center [427, 799] width 108 height 42
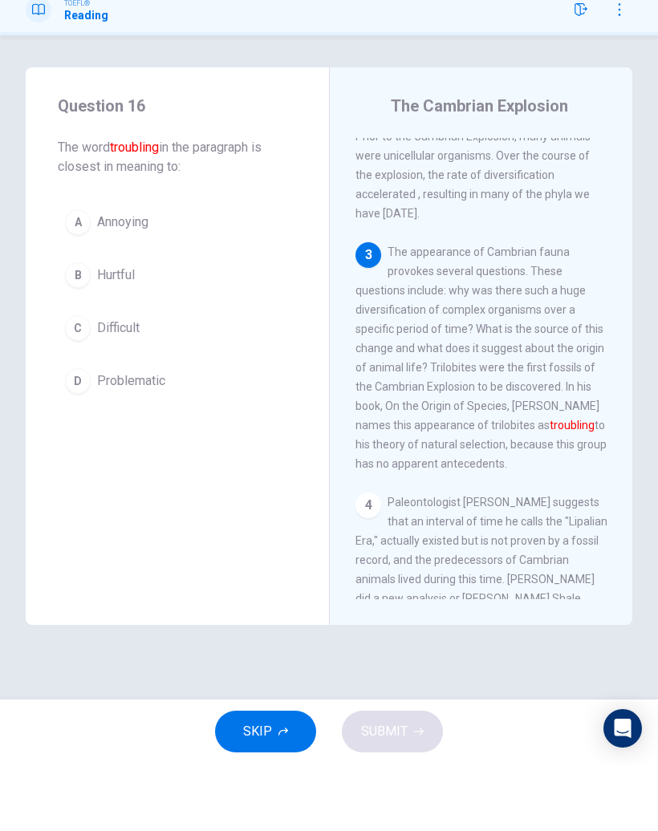
scroll to position [431, 0]
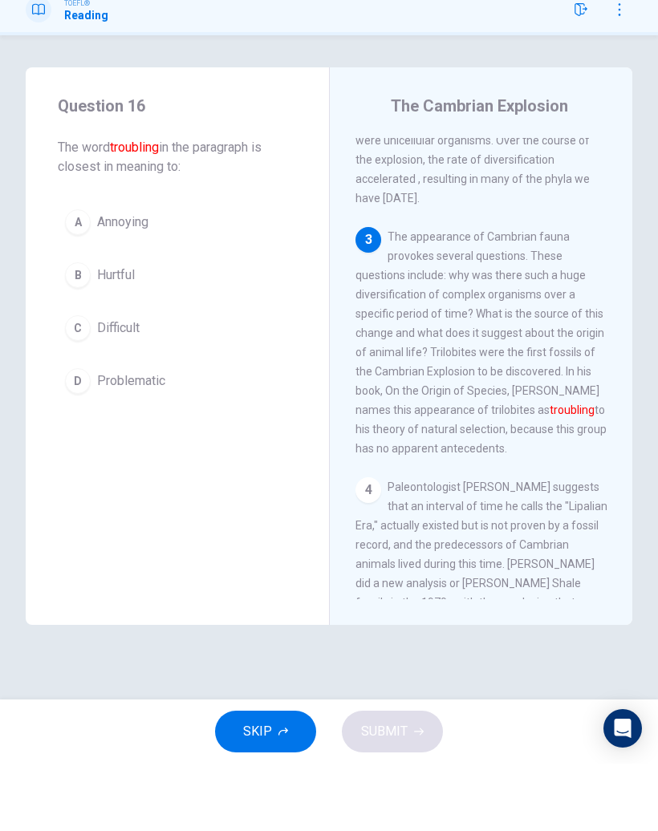
click at [130, 439] on span "Problematic" at bounding box center [131, 448] width 68 height 19
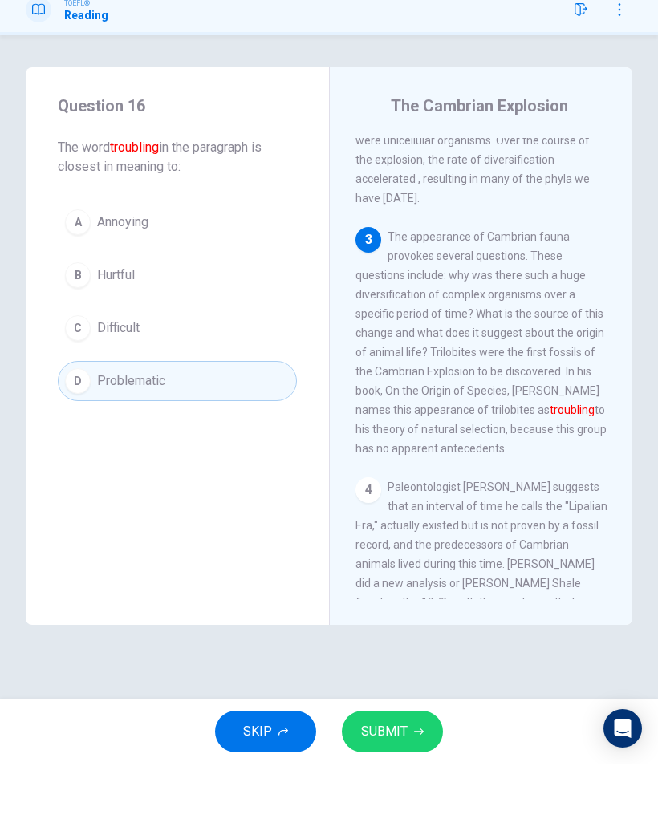
click at [387, 787] on span "SUBMIT" at bounding box center [384, 798] width 47 height 22
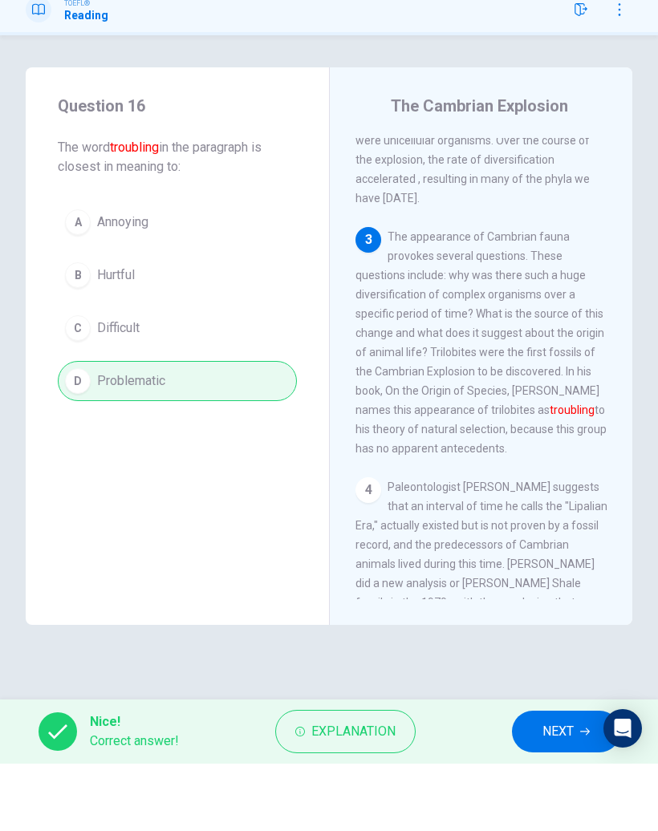
click at [542, 787] on span "NEXT" at bounding box center [557, 798] width 31 height 22
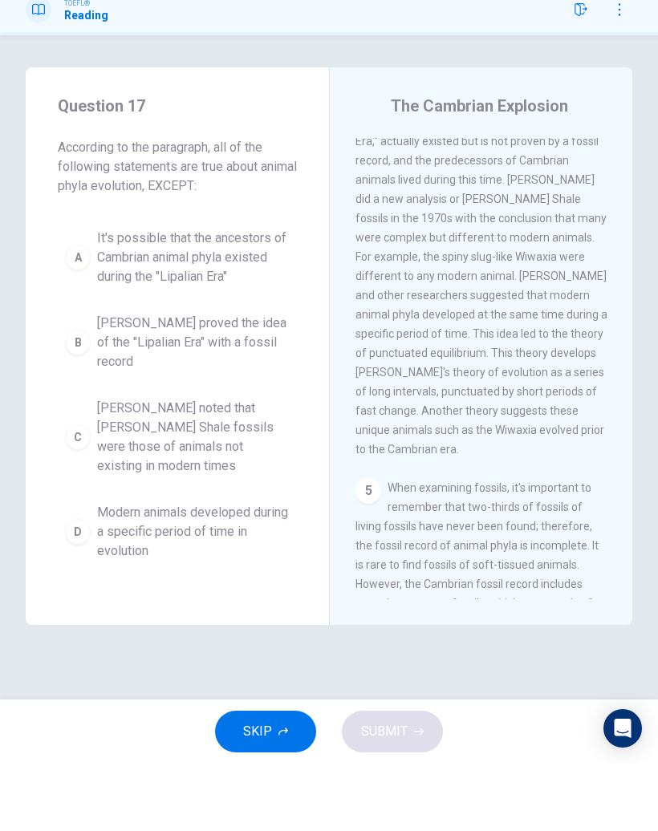
scroll to position [816, 0]
click at [279, 795] on icon "button" at bounding box center [283, 799] width 10 height 8
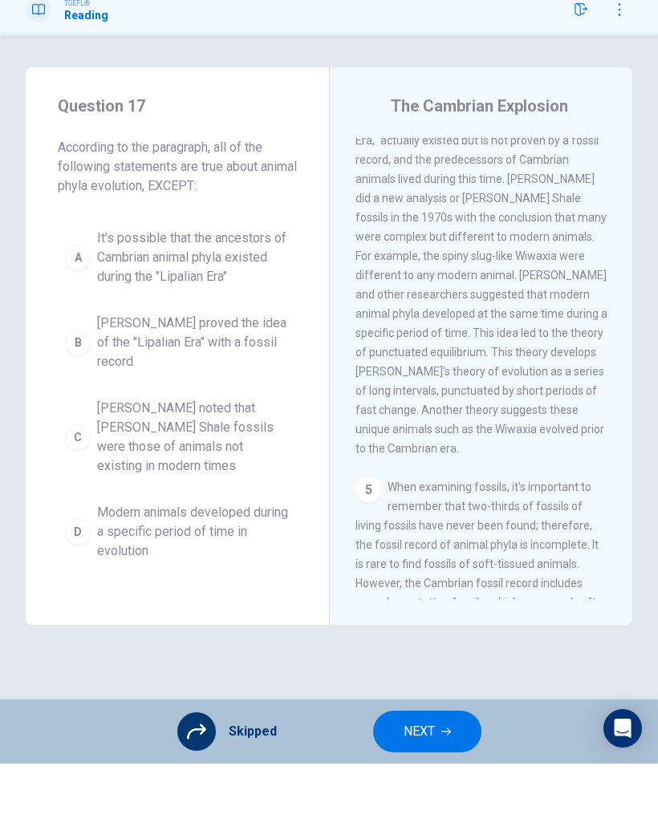
click at [433, 787] on span "NEXT" at bounding box center [418, 798] width 31 height 22
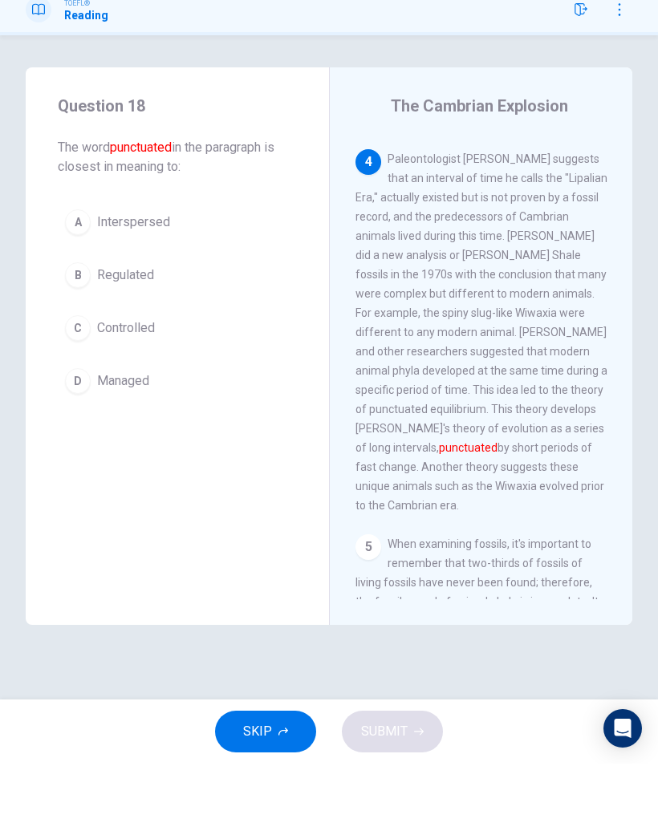
scroll to position [751, 0]
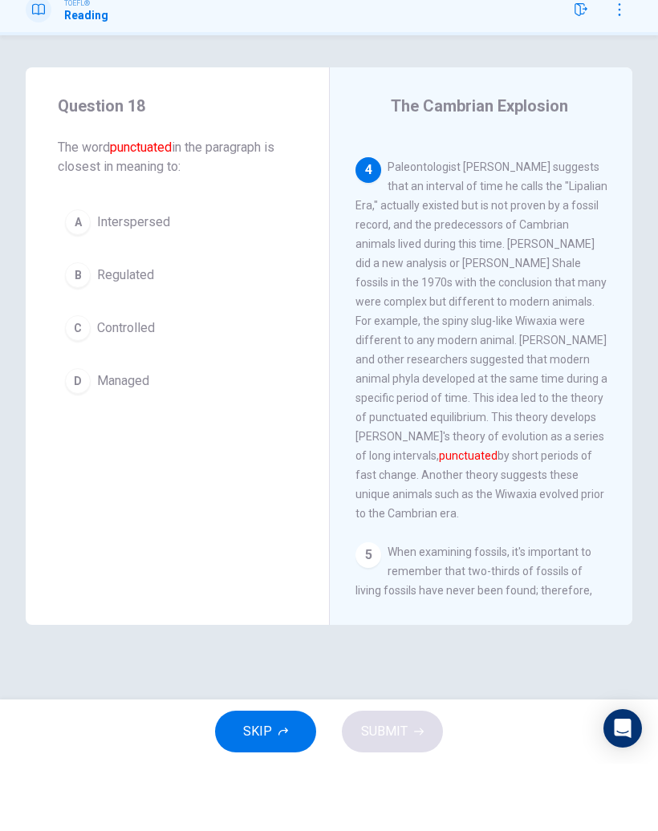
click at [286, 795] on icon "button" at bounding box center [283, 799] width 10 height 8
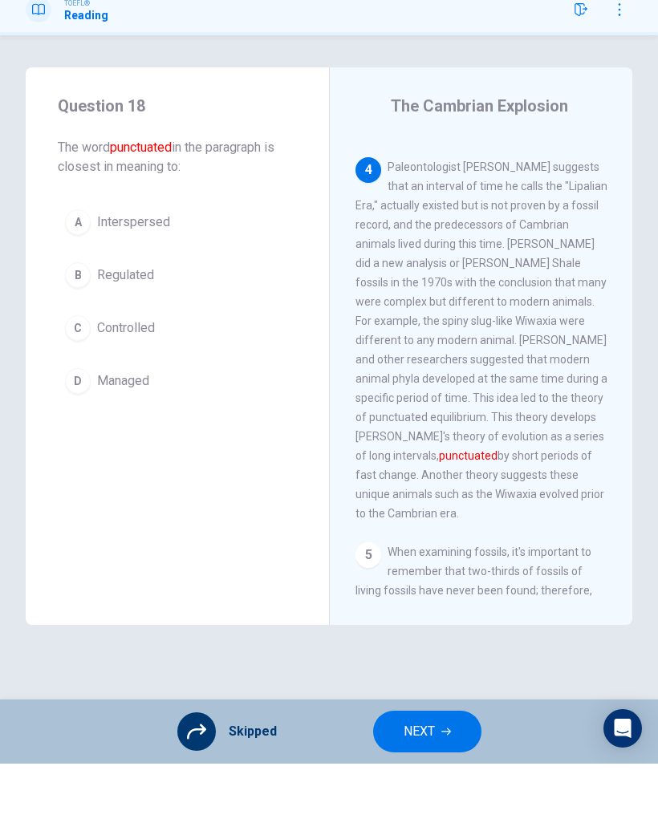
click at [436, 778] on button "NEXT" at bounding box center [427, 799] width 108 height 42
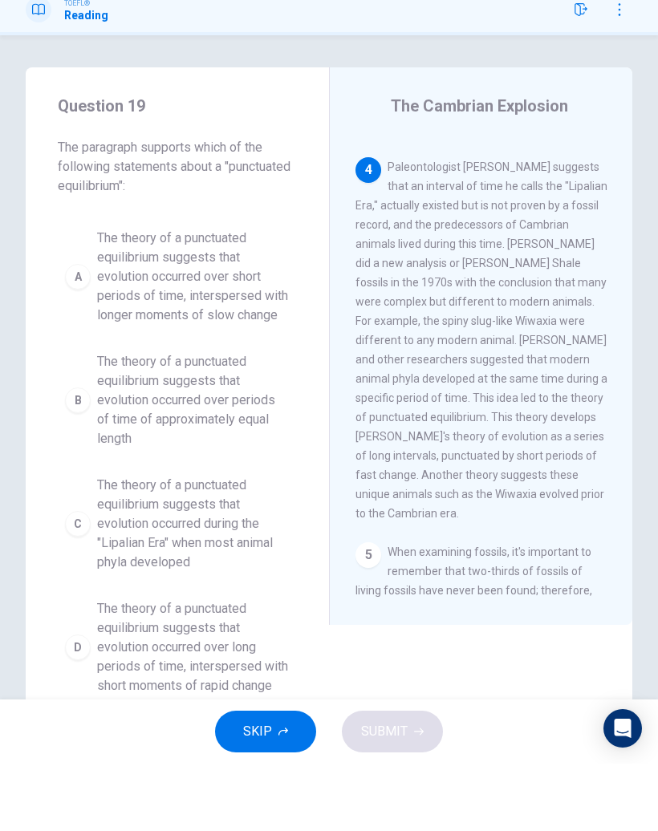
click at [242, 778] on button "SKIP" at bounding box center [265, 799] width 101 height 42
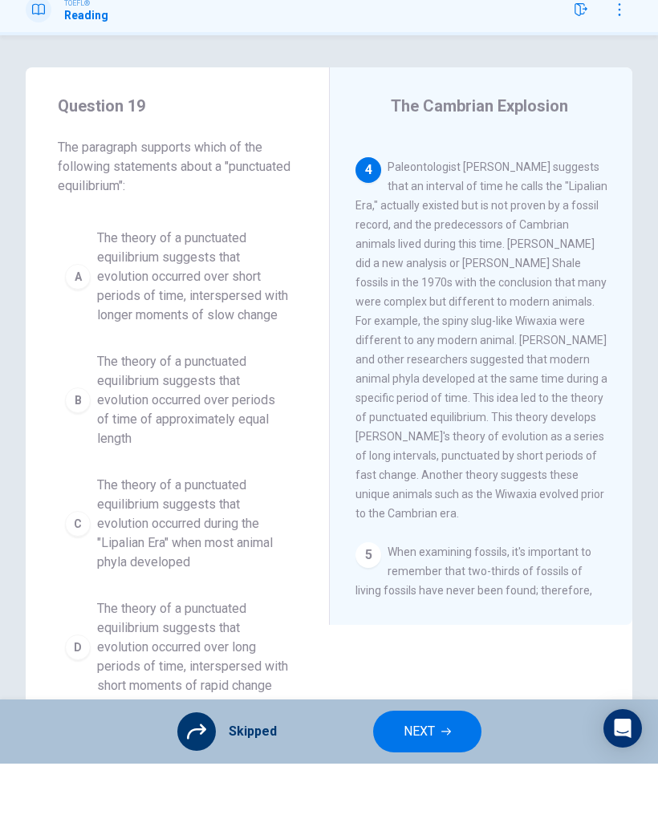
click at [431, 787] on span "NEXT" at bounding box center [418, 798] width 31 height 22
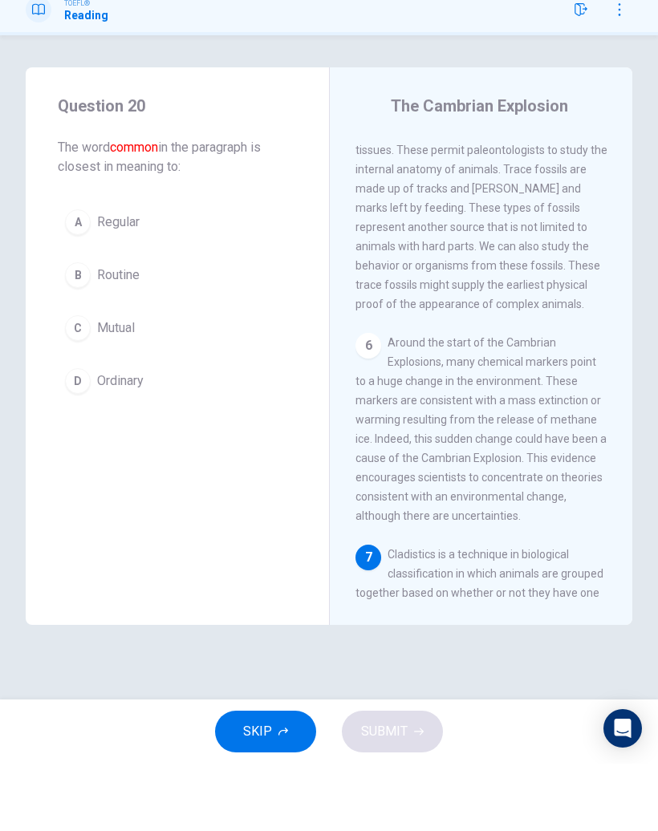
scroll to position [1444, 0]
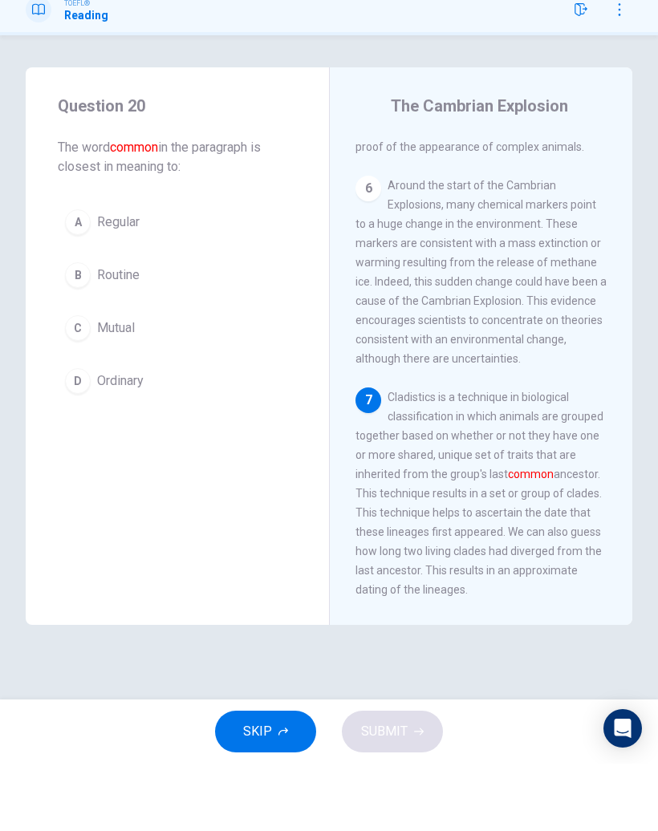
click at [106, 280] on span "Regular" at bounding box center [118, 289] width 43 height 19
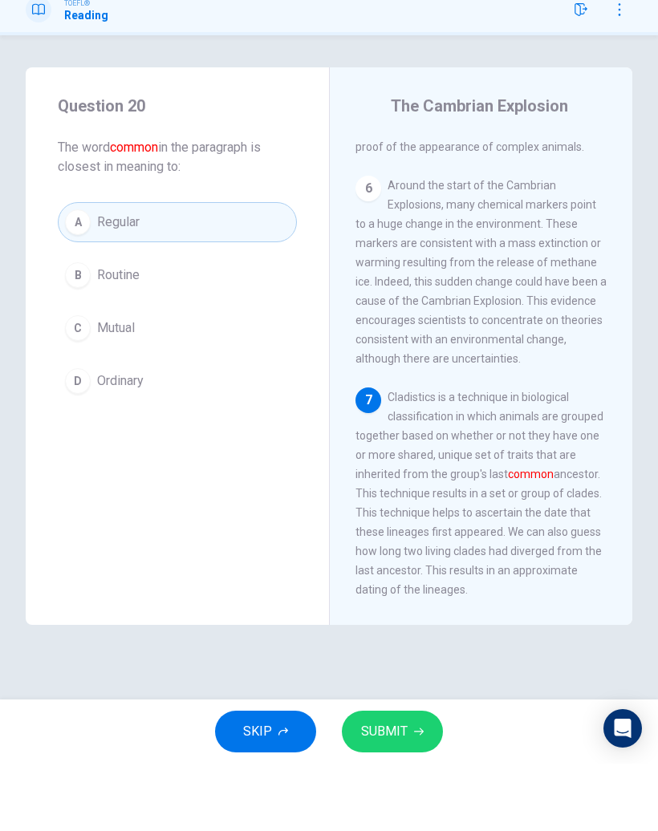
click at [396, 787] on span "SUBMIT" at bounding box center [384, 798] width 47 height 22
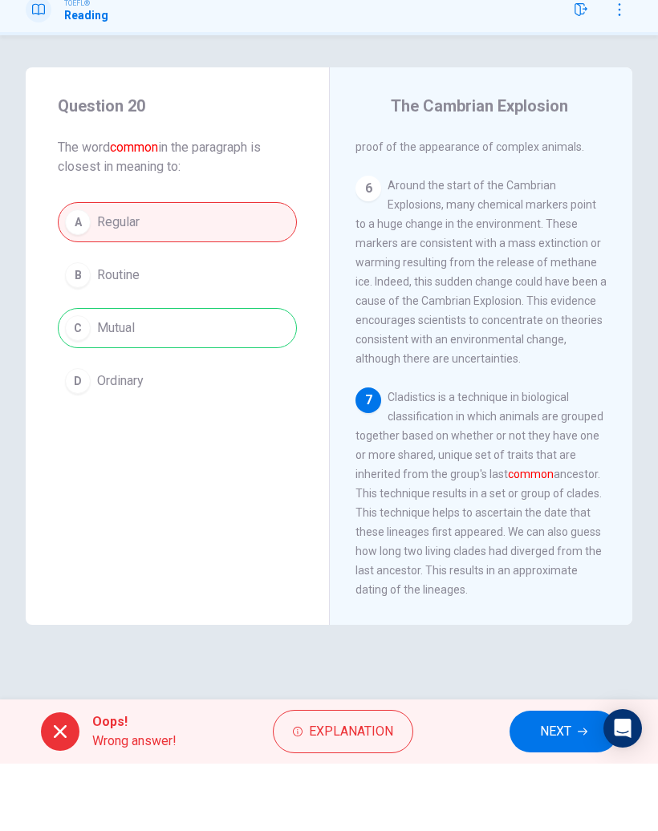
click at [549, 787] on span "NEXT" at bounding box center [555, 798] width 31 height 22
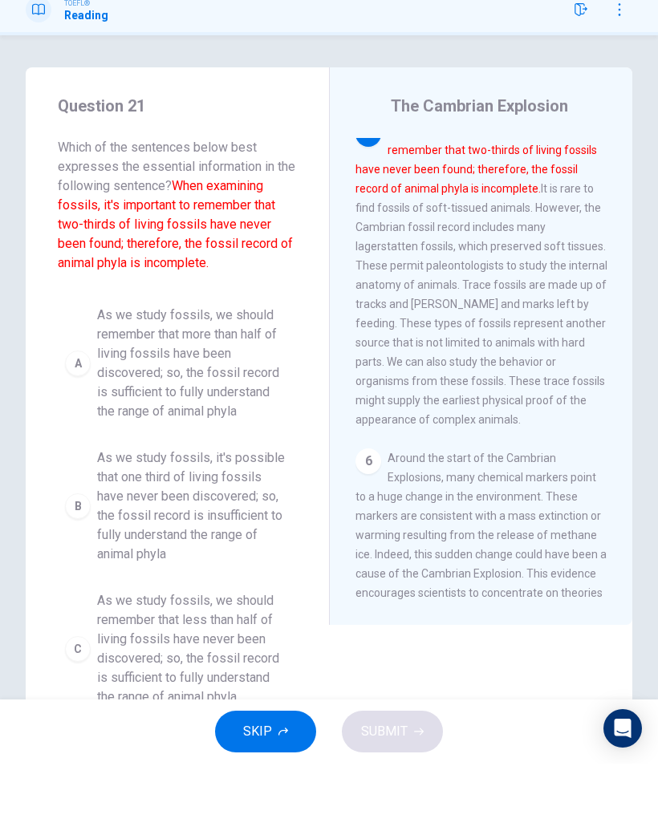
scroll to position [1135, 0]
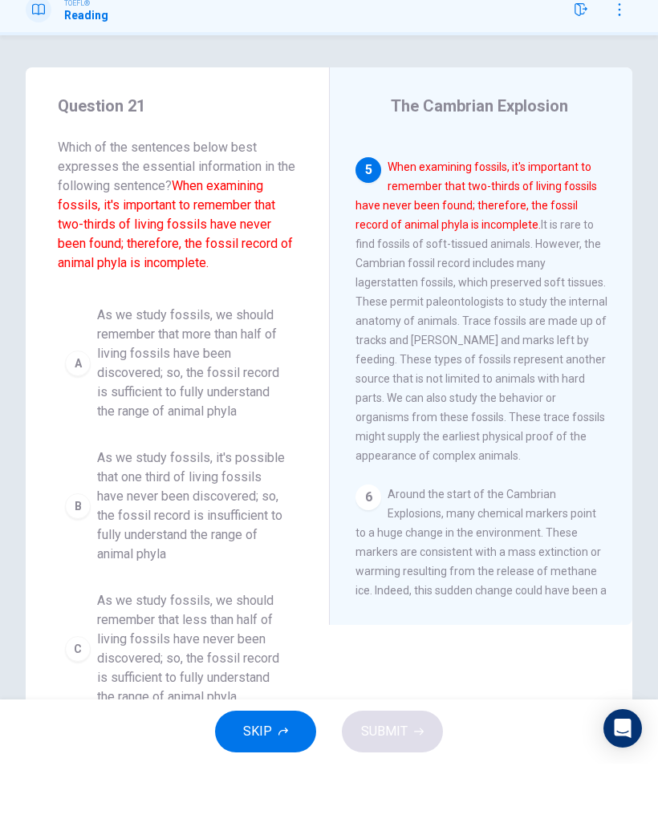
click at [257, 778] on button "SKIP" at bounding box center [265, 799] width 101 height 42
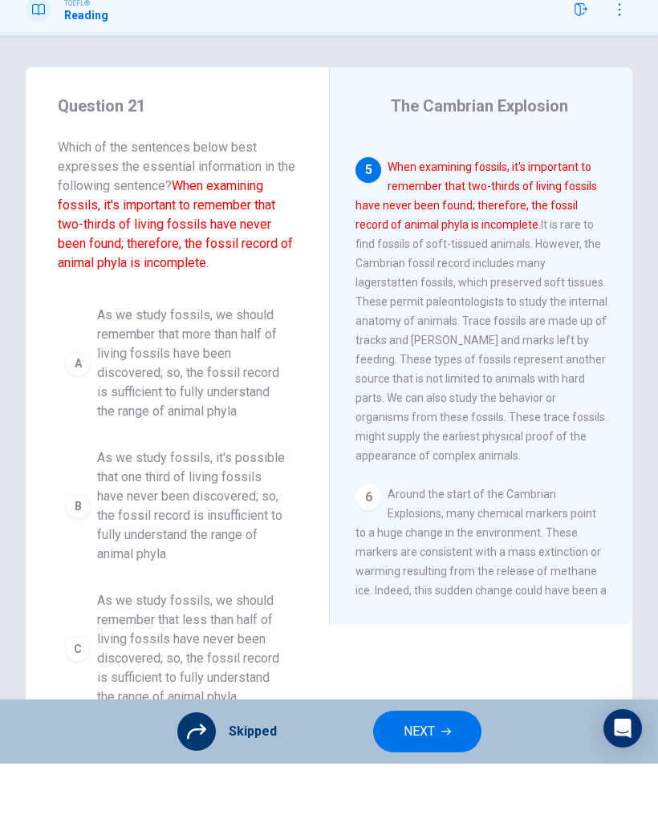
click at [431, 787] on span "NEXT" at bounding box center [418, 798] width 31 height 22
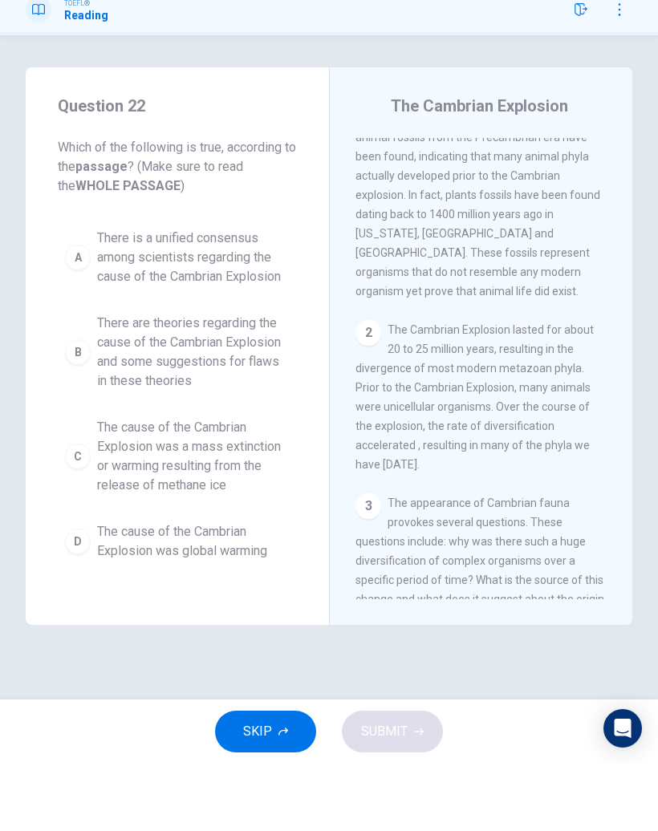
scroll to position [0, 0]
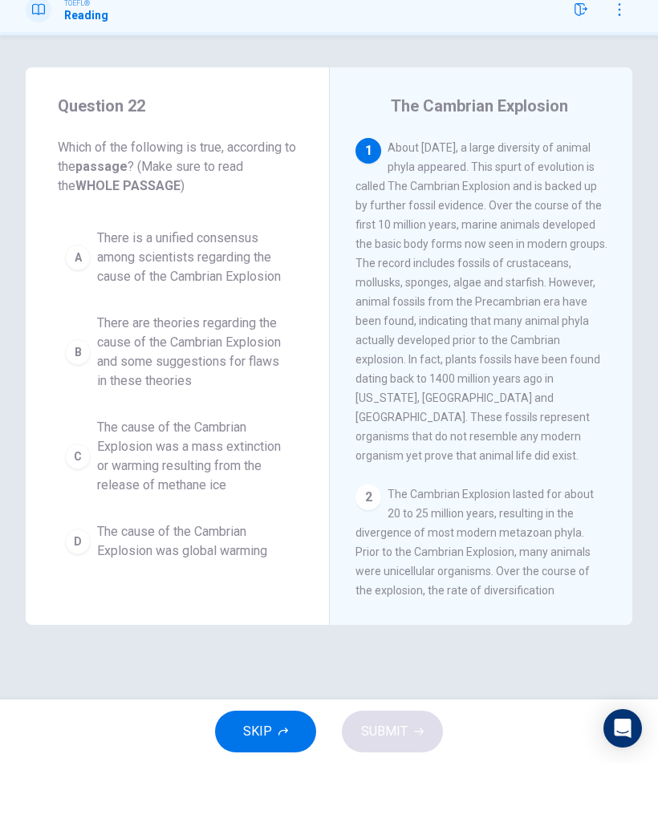
click at [279, 778] on button "SKIP" at bounding box center [265, 799] width 101 height 42
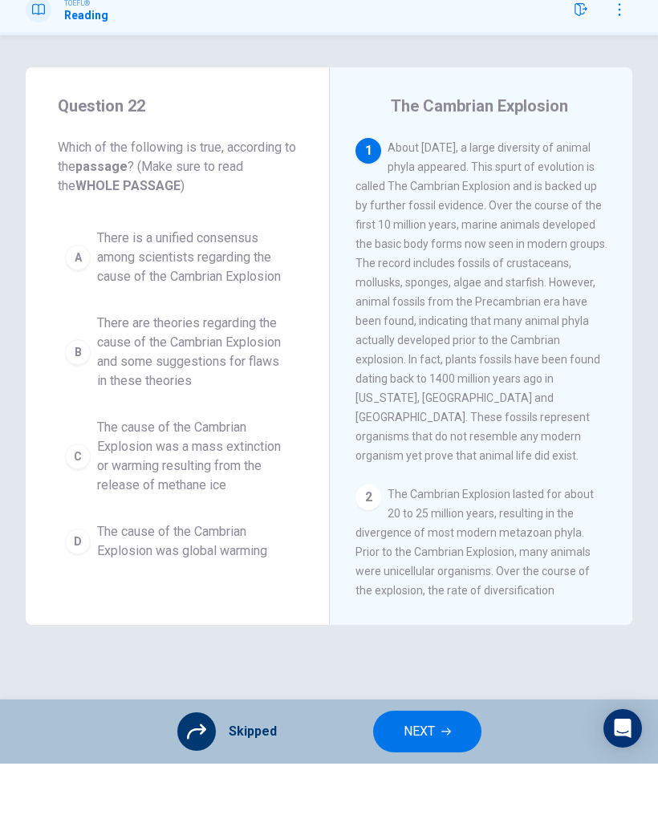
click at [447, 794] on icon "button" at bounding box center [446, 799] width 10 height 10
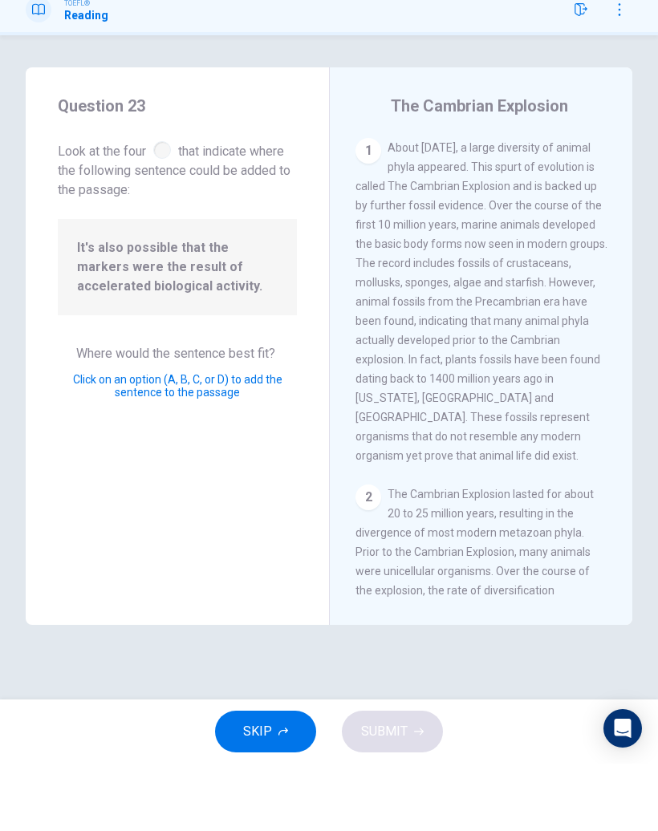
scroll to position [1380, 0]
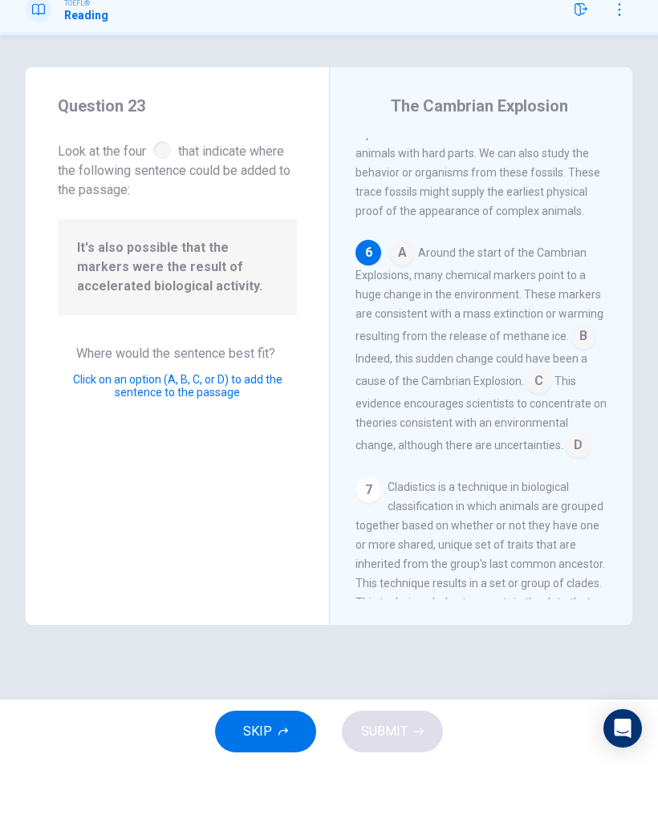
click at [586, 392] on input at bounding box center [583, 405] width 26 height 26
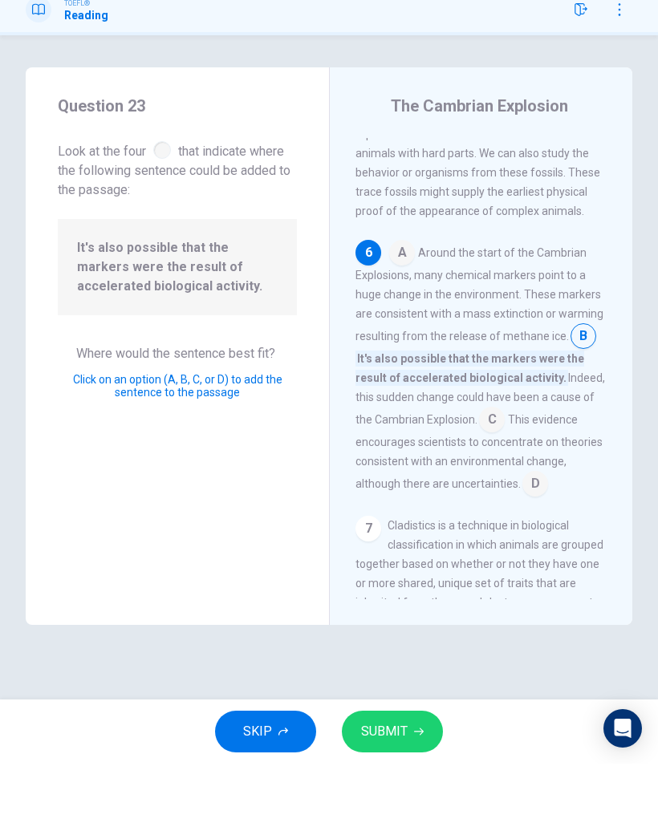
click at [483, 476] on input at bounding box center [492, 489] width 26 height 26
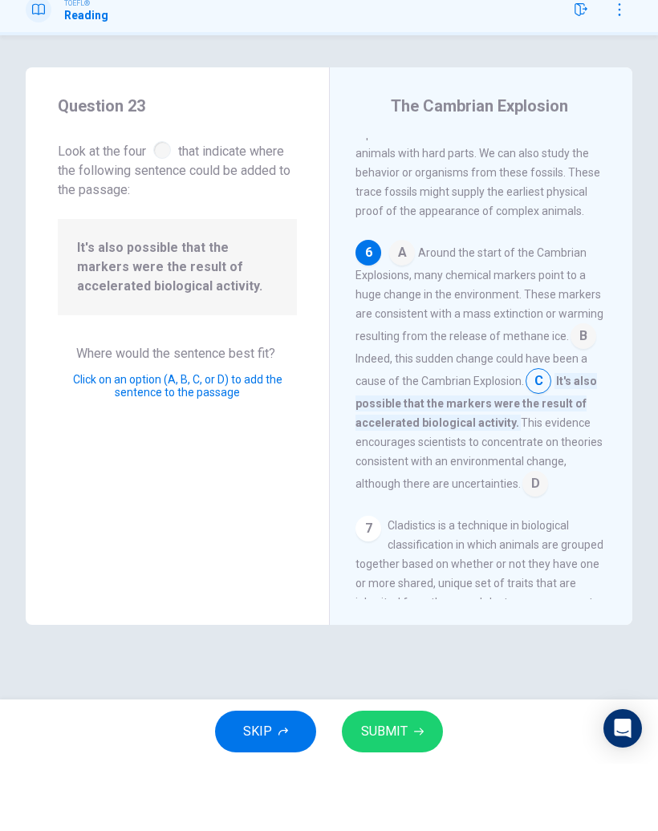
click at [538, 540] on input at bounding box center [535, 553] width 26 height 26
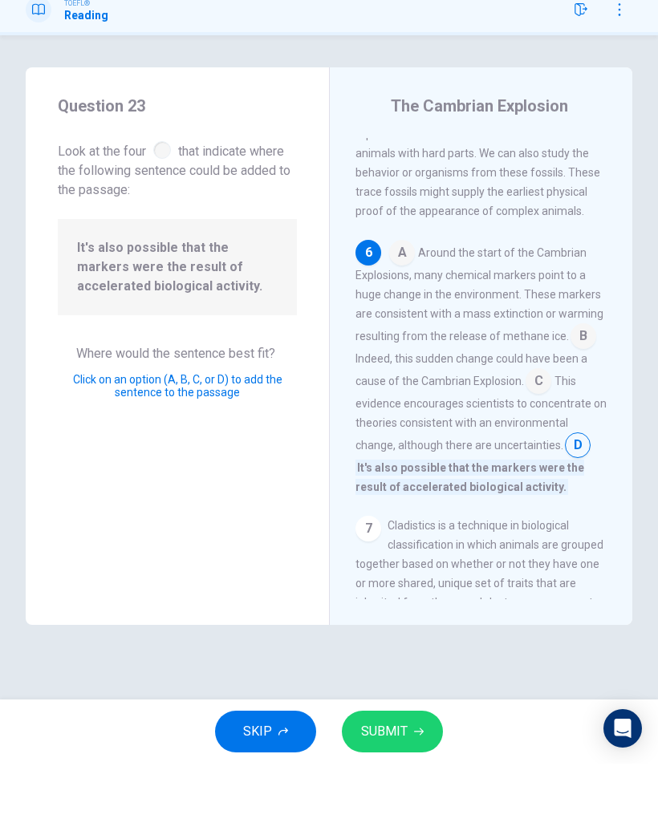
click at [426, 778] on button "SUBMIT" at bounding box center [392, 799] width 101 height 42
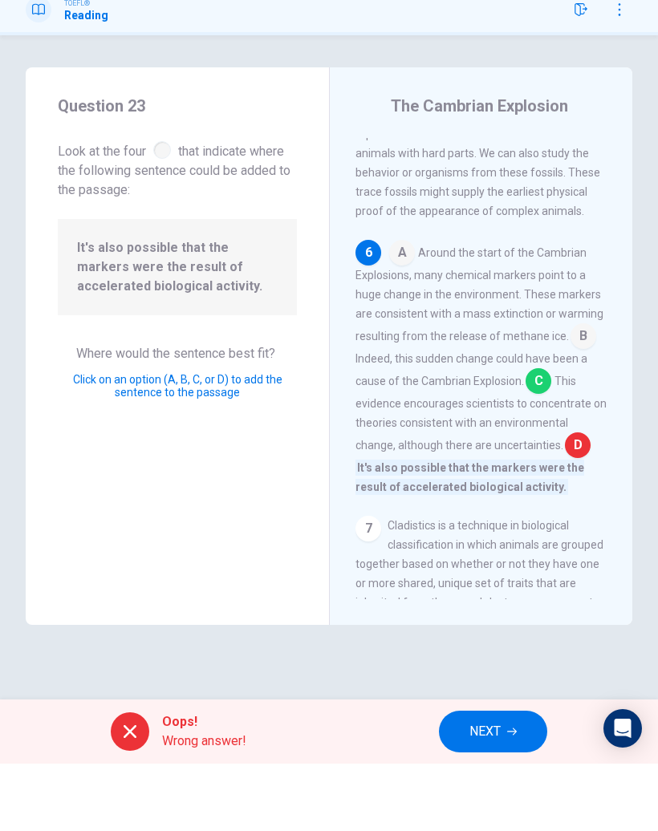
click at [500, 787] on span "NEXT" at bounding box center [484, 798] width 31 height 22
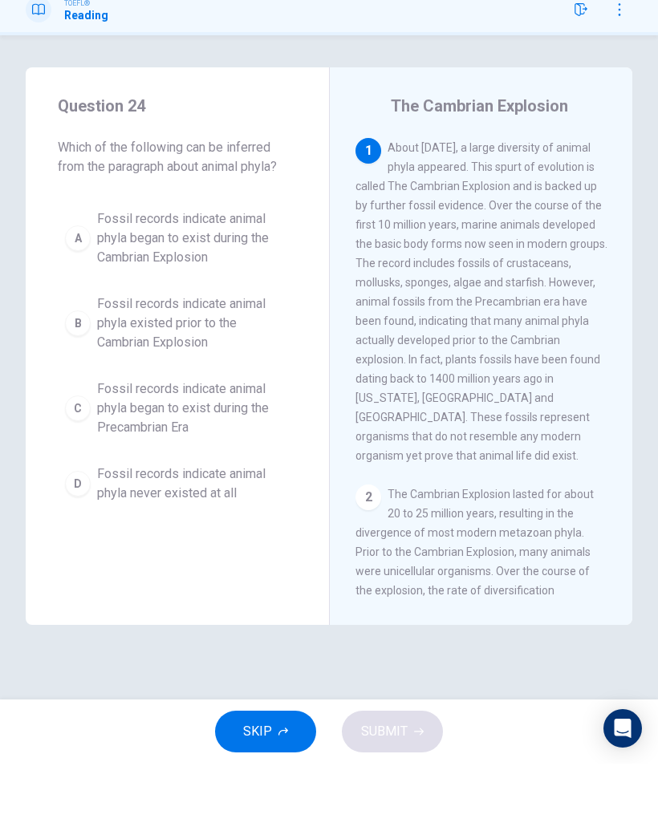
click at [292, 778] on button "SKIP" at bounding box center [265, 799] width 101 height 42
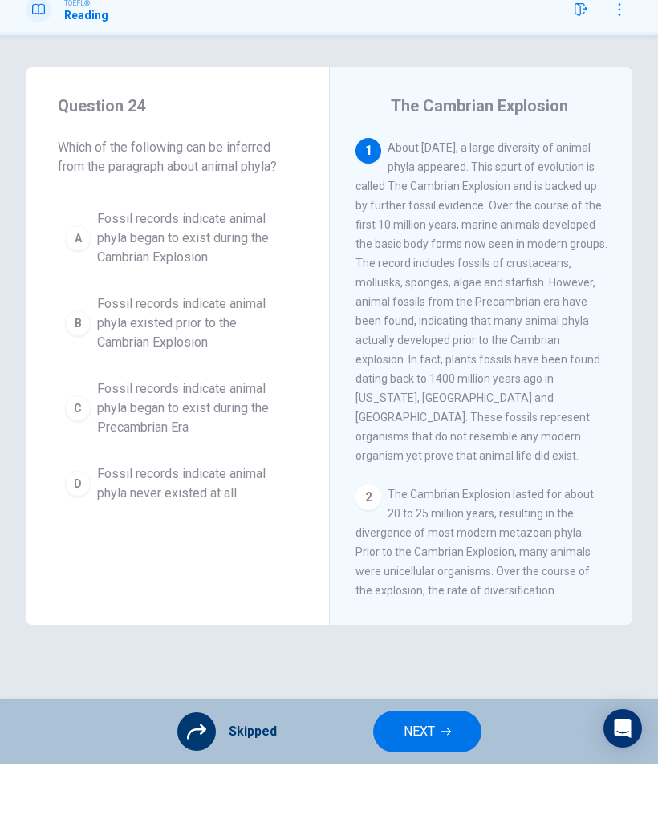
click at [436, 778] on button "NEXT" at bounding box center [427, 799] width 108 height 42
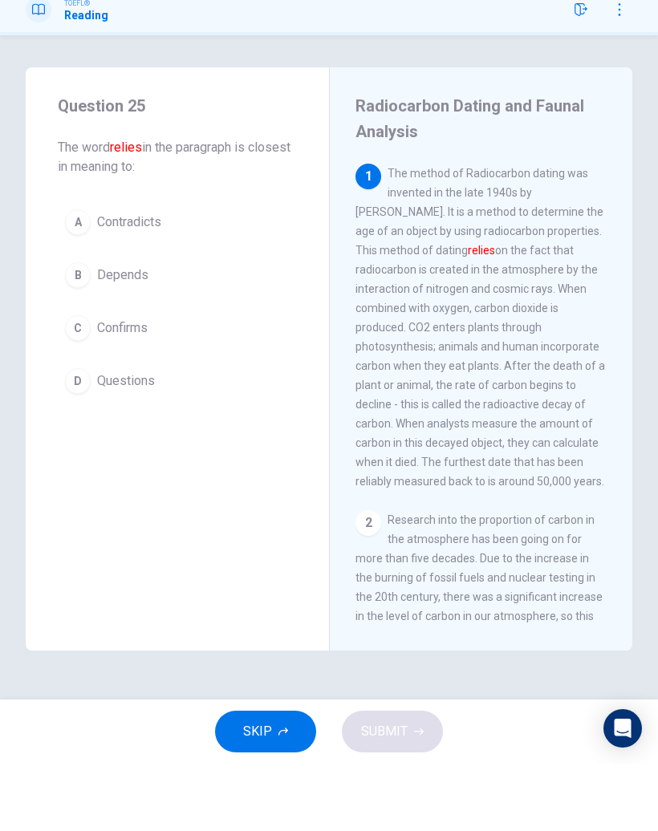
click at [153, 375] on button "C Confirms" at bounding box center [177, 395] width 239 height 40
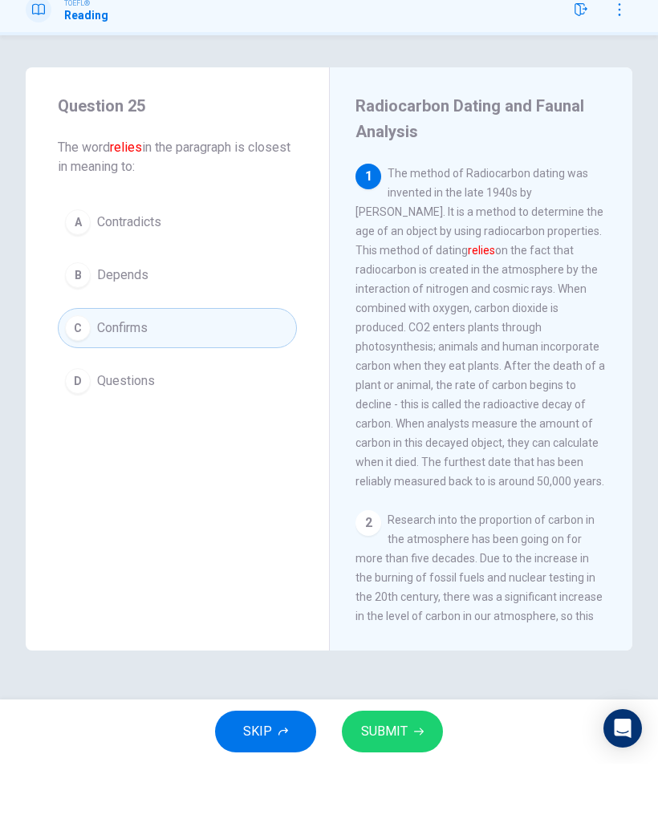
click at [369, 787] on span "SUBMIT" at bounding box center [384, 798] width 47 height 22
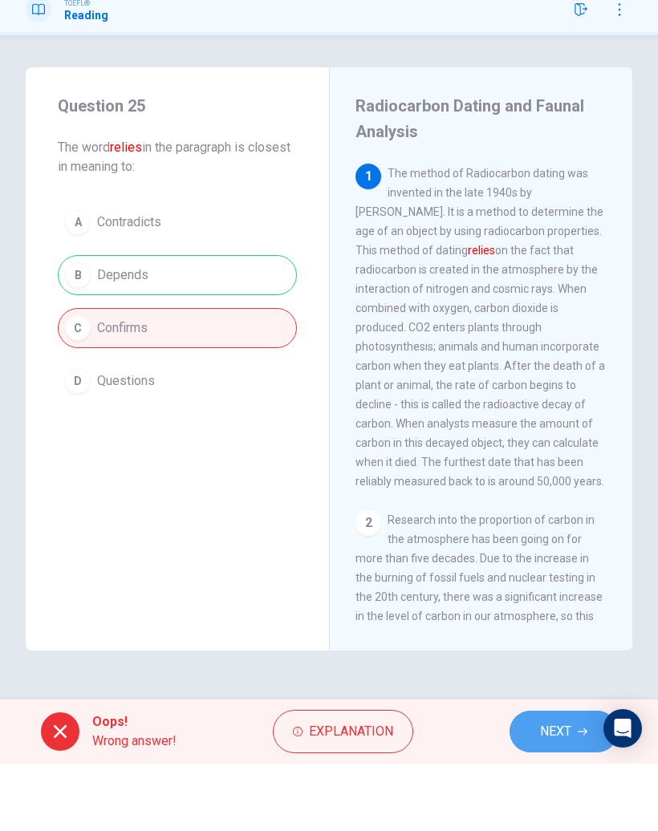
click at [544, 787] on span "NEXT" at bounding box center [555, 798] width 31 height 22
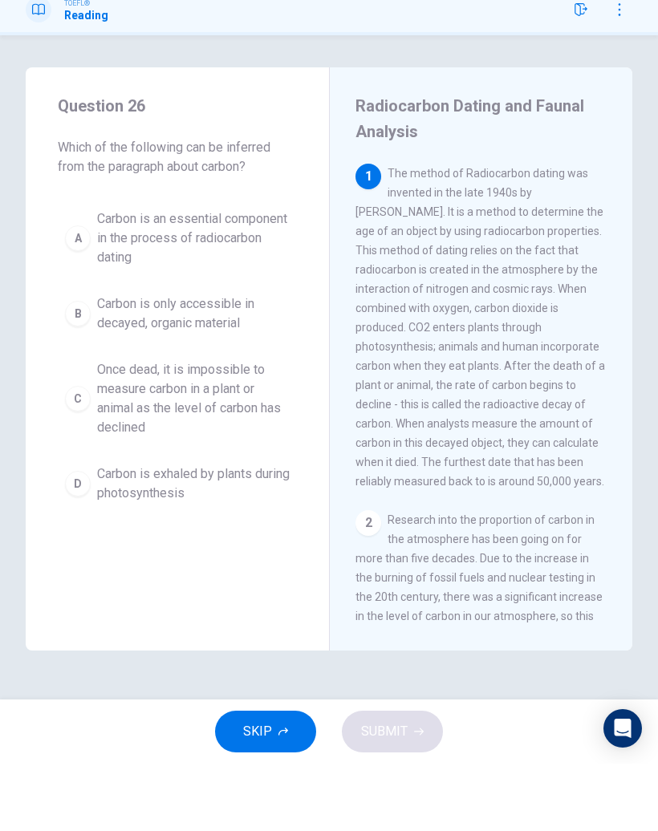
click at [283, 778] on button "SKIP" at bounding box center [265, 799] width 101 height 42
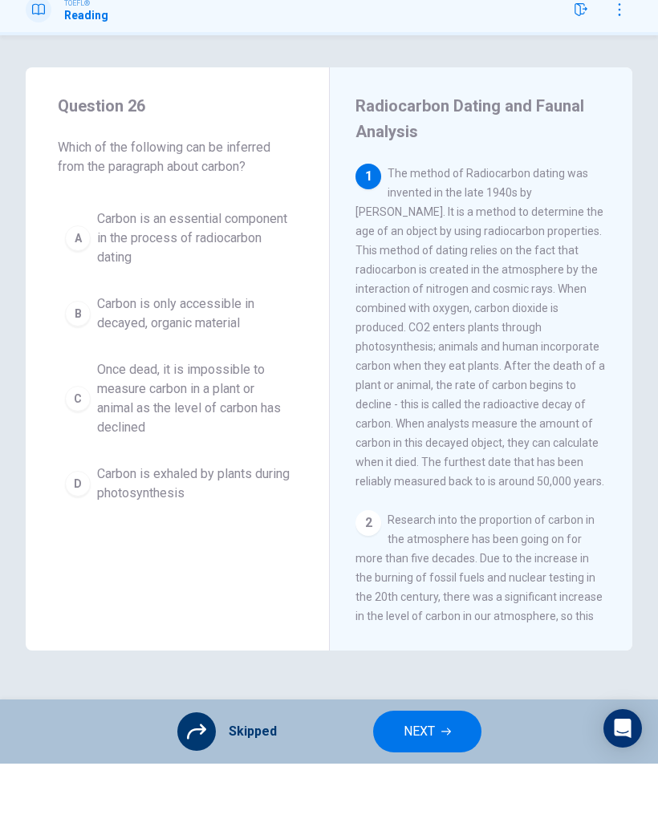
click at [439, 778] on button "NEXT" at bounding box center [427, 799] width 108 height 42
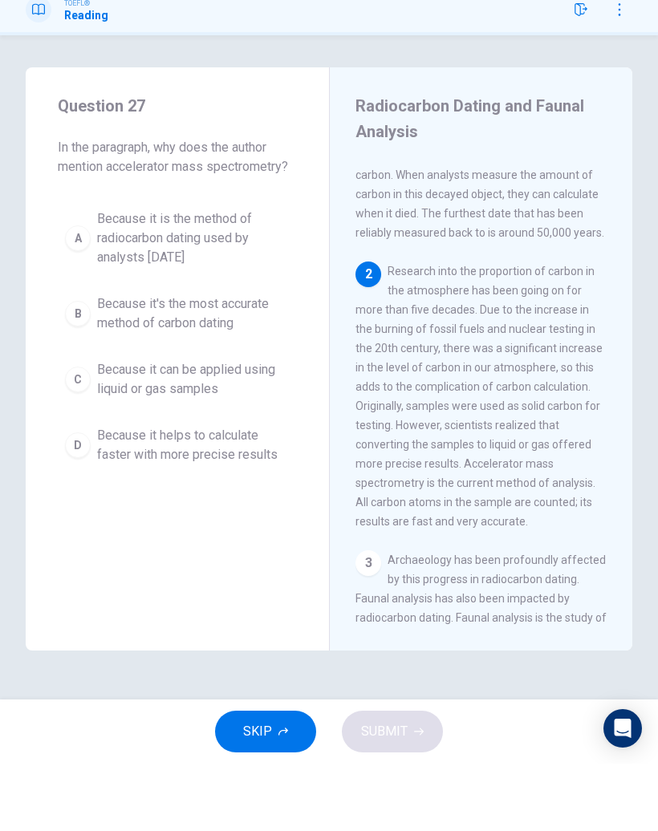
scroll to position [315, 0]
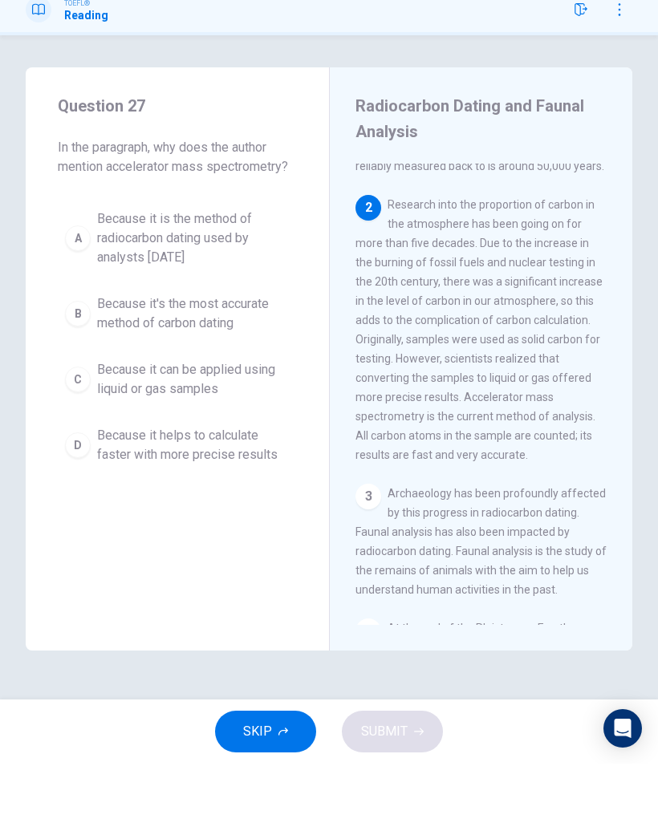
click at [281, 794] on icon "button" at bounding box center [283, 799] width 10 height 10
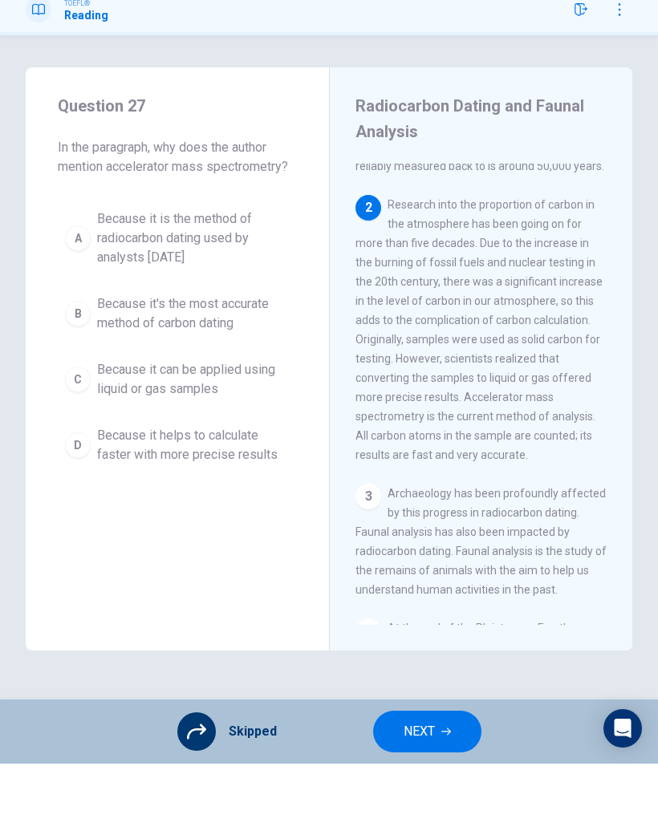
click at [434, 778] on button "NEXT" at bounding box center [427, 799] width 108 height 42
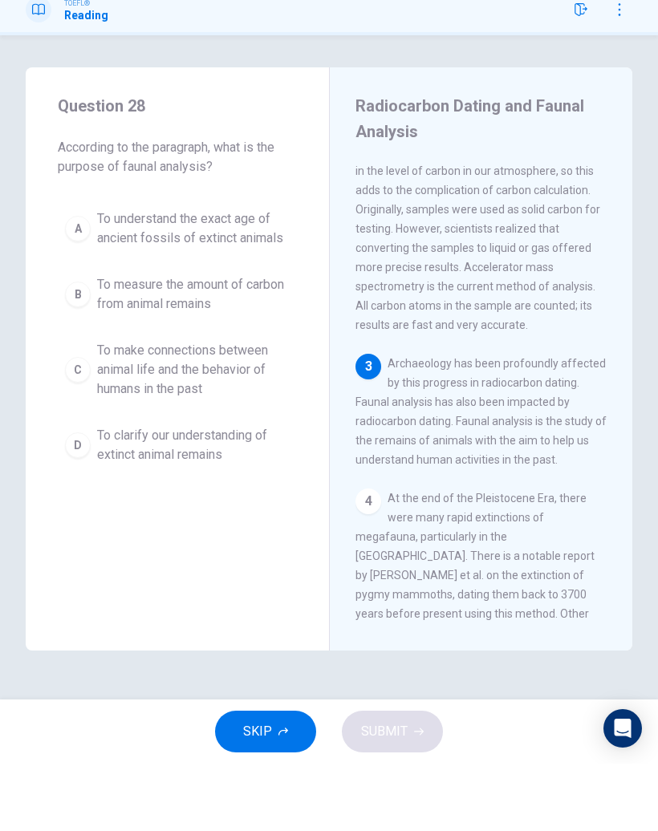
scroll to position [450, 0]
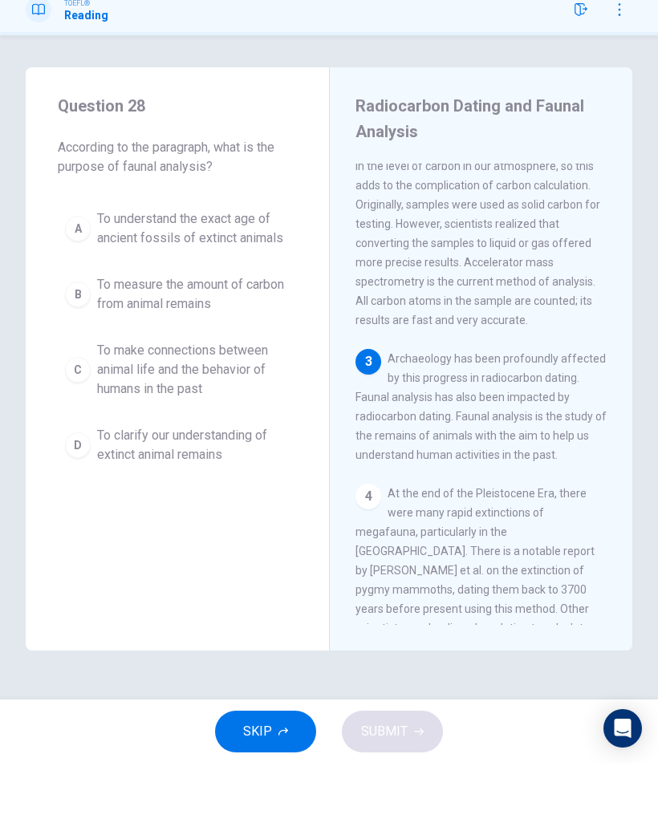
click at [290, 778] on button "SKIP" at bounding box center [265, 799] width 101 height 42
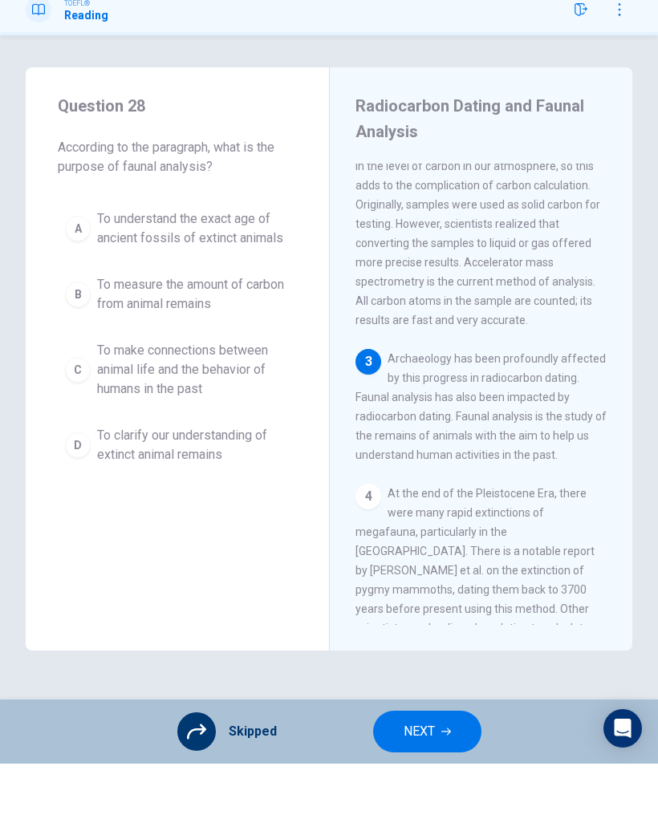
click at [408, 787] on span "NEXT" at bounding box center [418, 798] width 31 height 22
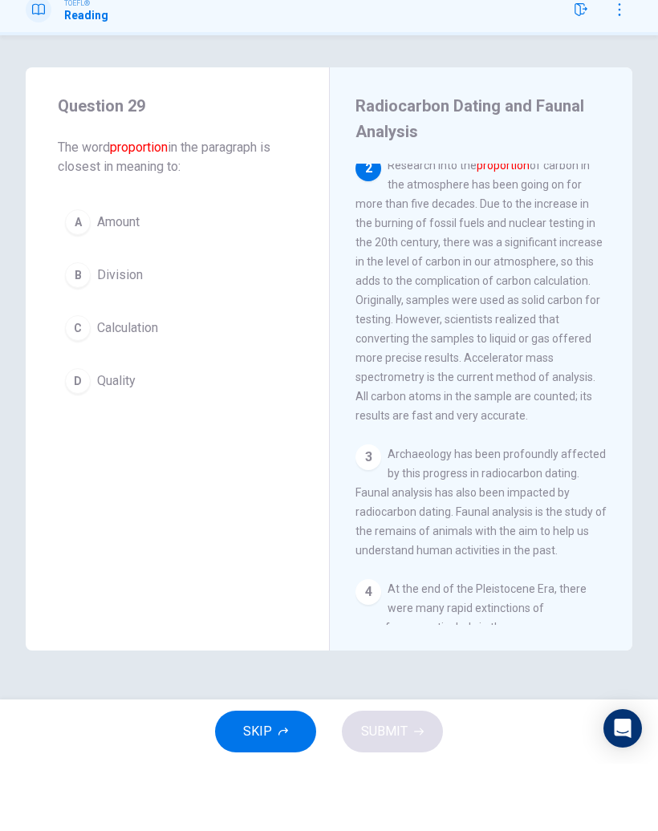
scroll to position [346, 0]
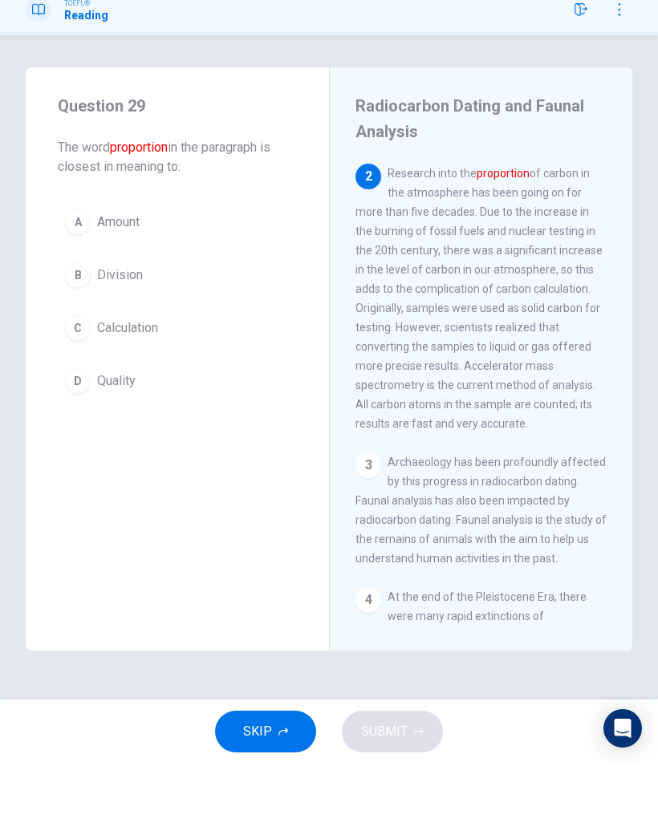
click at [164, 375] on button "C Calculation" at bounding box center [177, 395] width 239 height 40
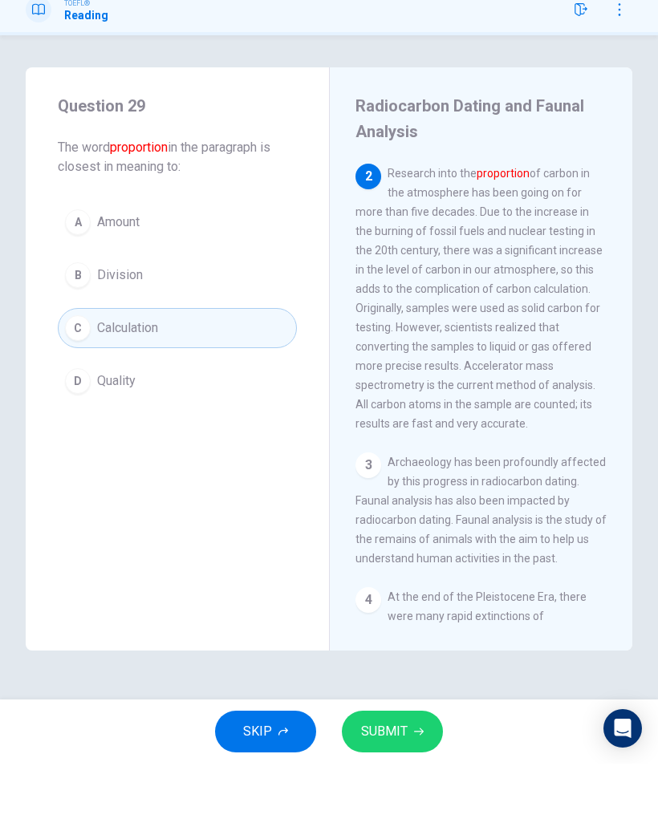
click at [128, 428] on button "D Quality" at bounding box center [177, 448] width 239 height 40
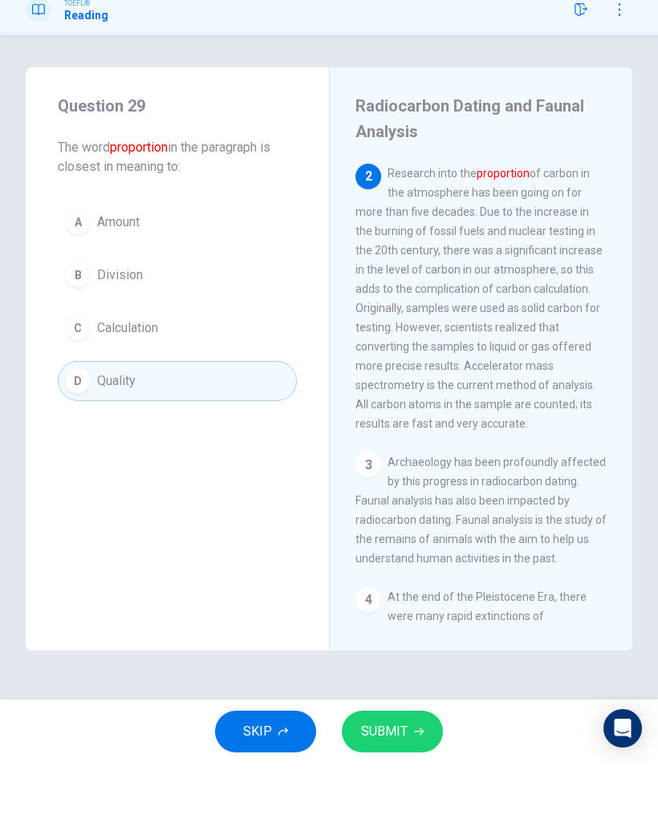
click at [377, 767] on div "SKIP SUBMIT" at bounding box center [329, 799] width 658 height 64
click at [370, 787] on span "SUBMIT" at bounding box center [384, 798] width 47 height 22
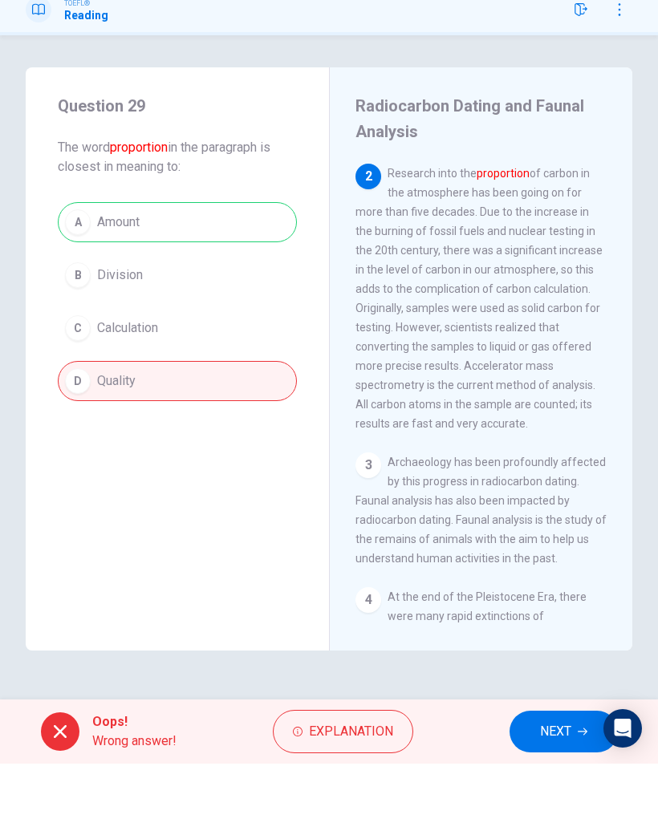
click at [536, 778] on button "NEXT" at bounding box center [563, 799] width 108 height 42
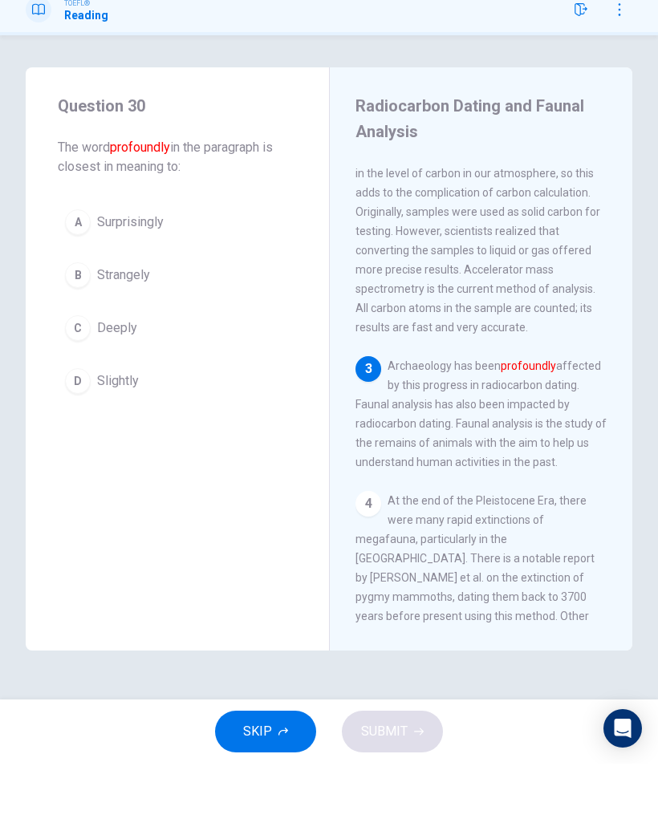
scroll to position [450, 0]
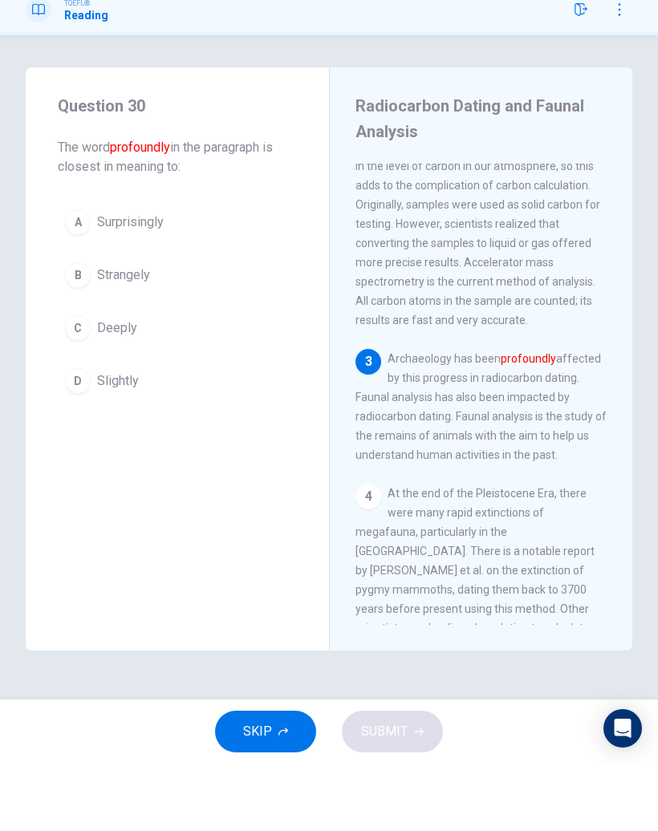
click at [272, 778] on button "SKIP" at bounding box center [265, 799] width 101 height 42
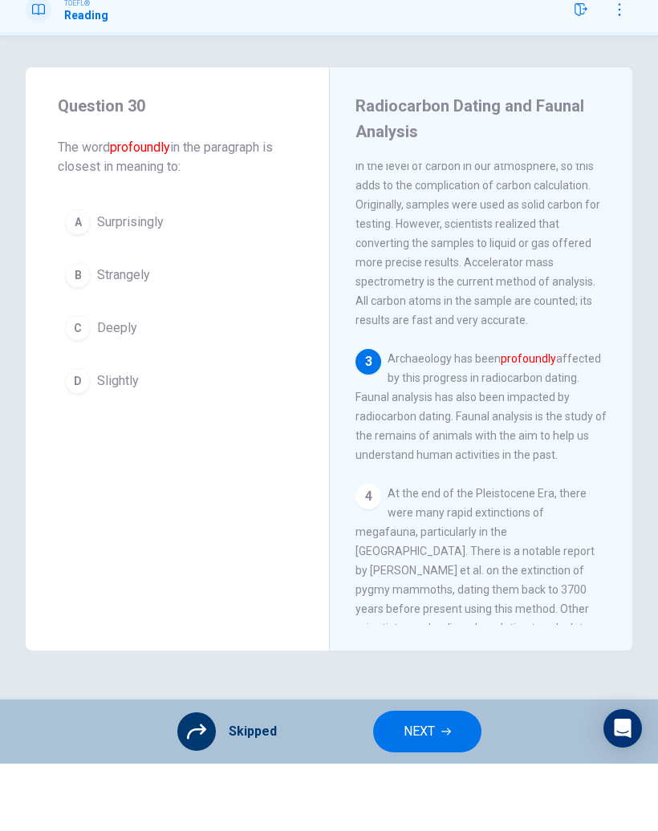
click at [434, 787] on span "NEXT" at bounding box center [418, 798] width 31 height 22
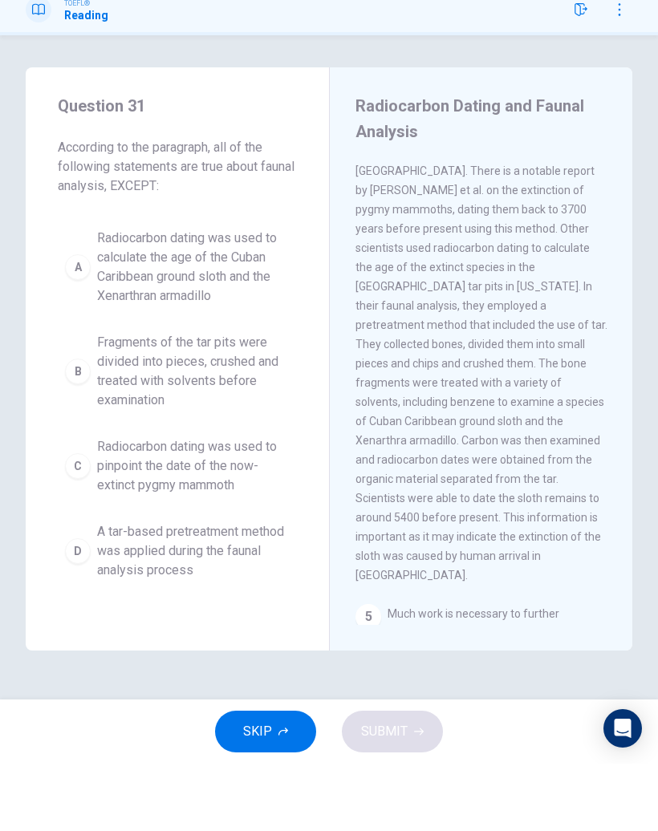
scroll to position [893, 0]
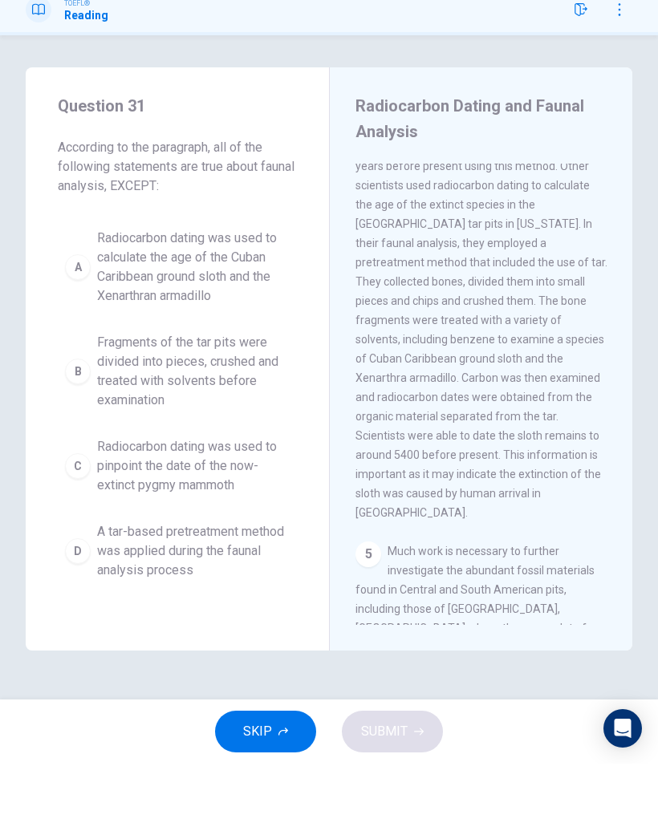
click at [280, 794] on icon "button" at bounding box center [283, 799] width 10 height 10
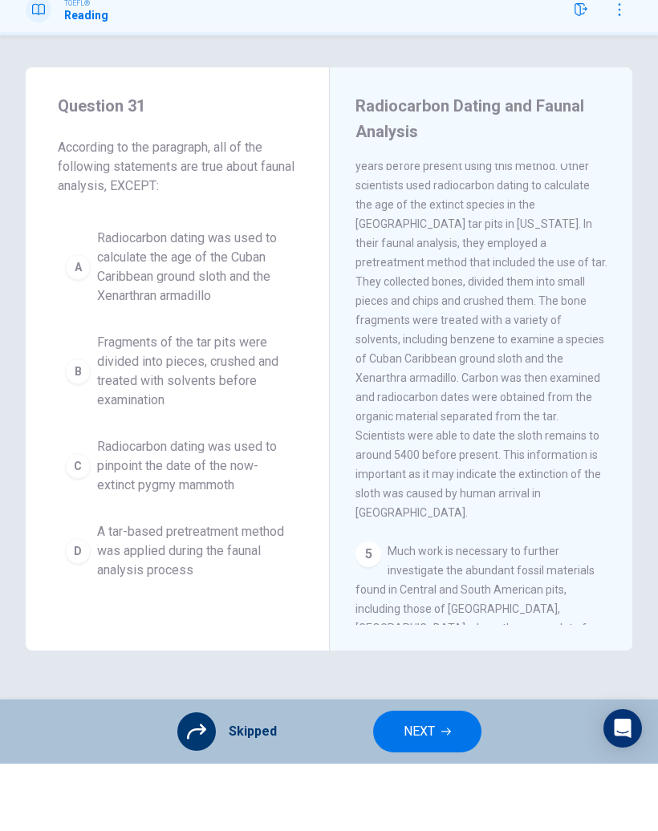
click at [443, 794] on icon "button" at bounding box center [446, 799] width 10 height 10
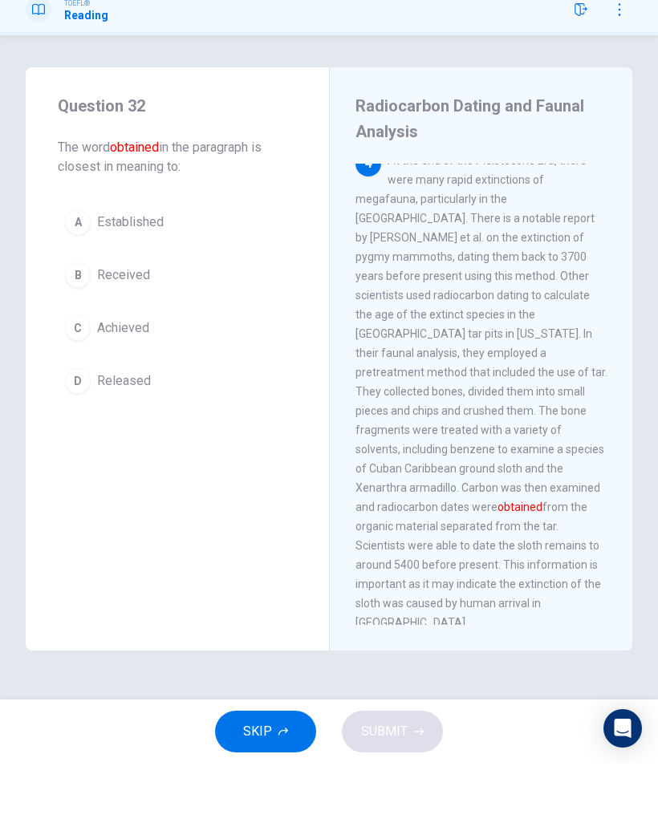
scroll to position [770, 0]
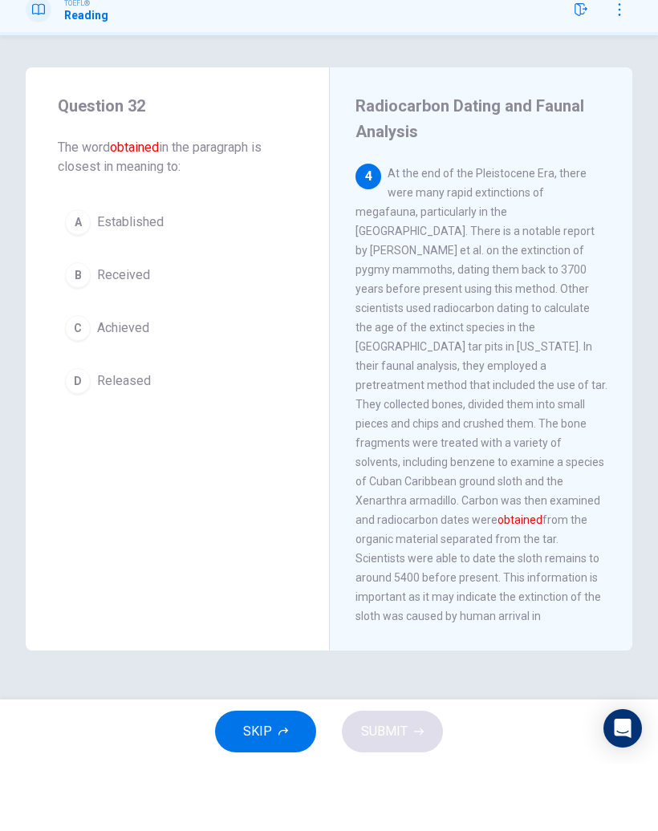
click at [277, 778] on button "SKIP" at bounding box center [265, 799] width 101 height 42
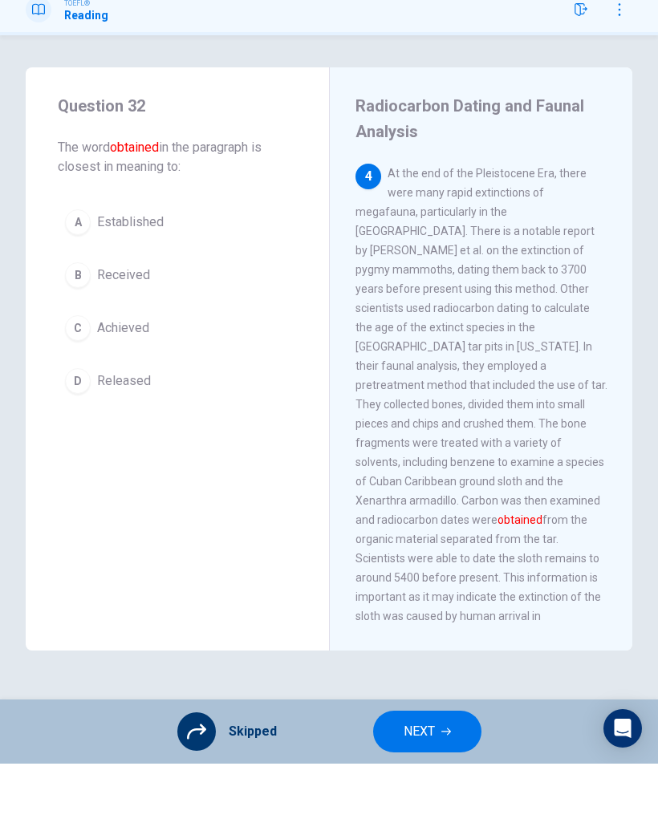
click at [412, 778] on button "NEXT" at bounding box center [427, 799] width 108 height 42
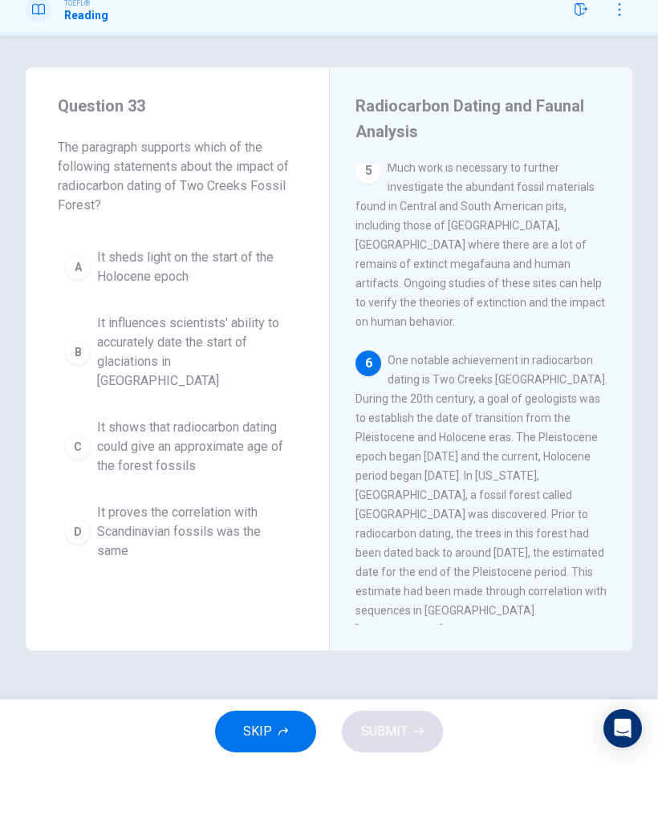
scroll to position [1367, 0]
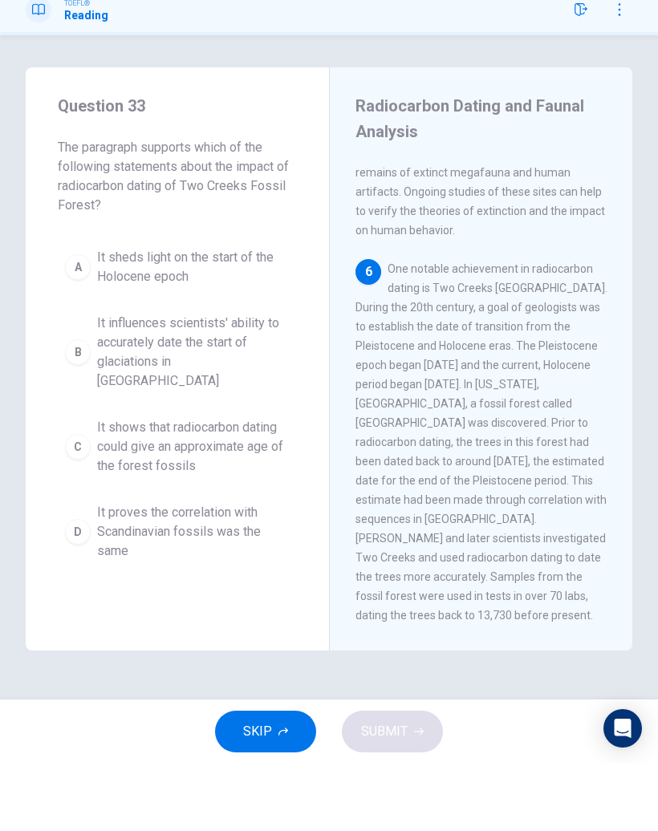
click at [271, 787] on span "SKIP" at bounding box center [257, 798] width 29 height 22
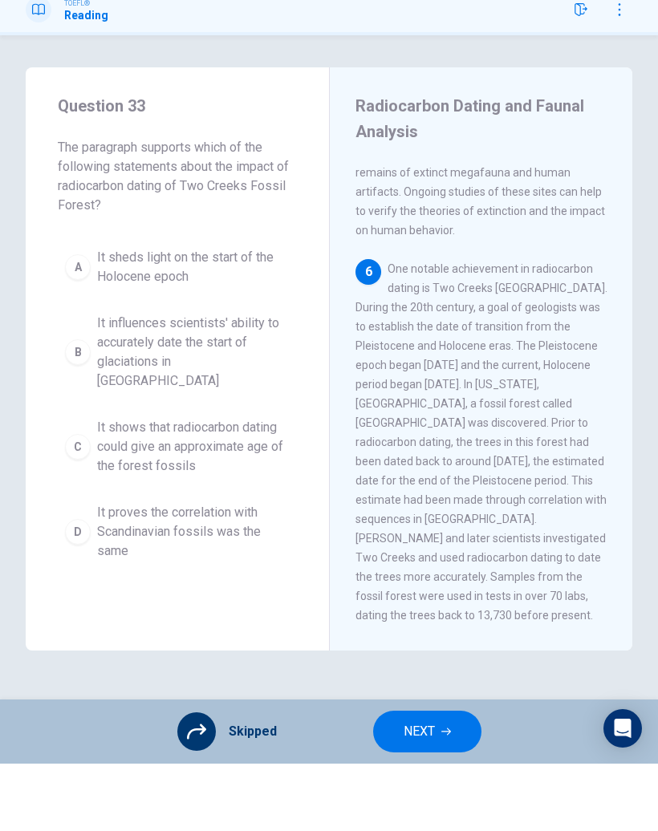
click at [425, 787] on span "NEXT" at bounding box center [418, 798] width 31 height 22
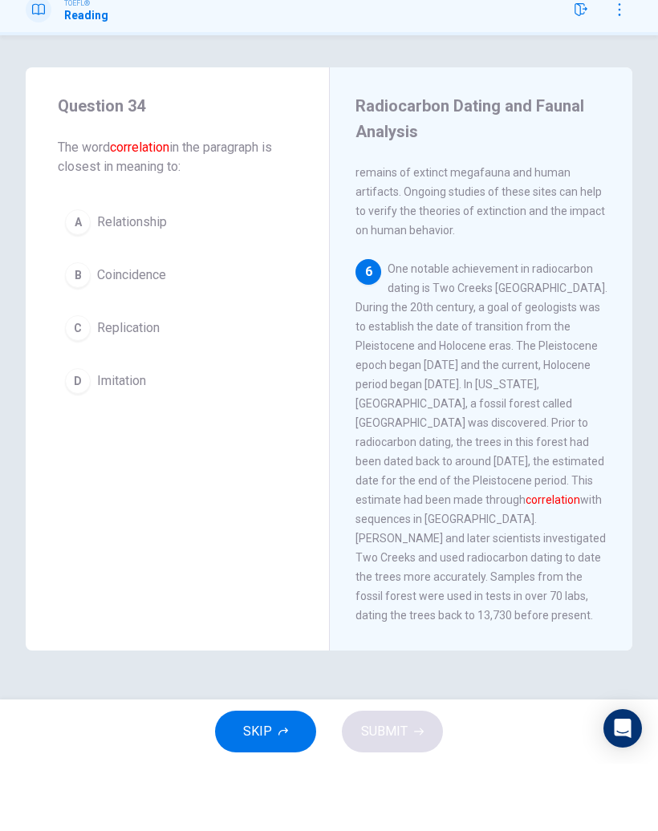
click at [278, 778] on button "SKIP" at bounding box center [265, 799] width 101 height 42
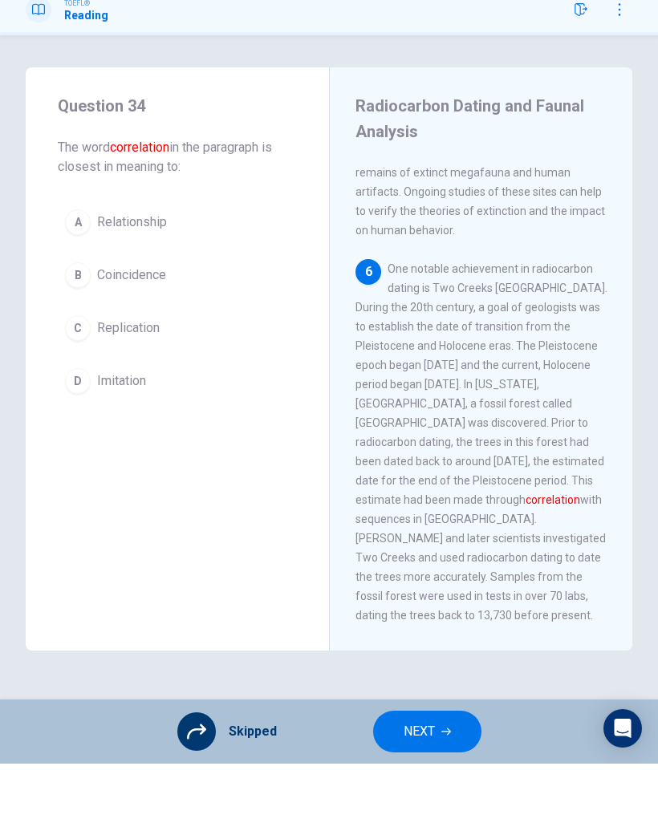
click at [418, 787] on span "NEXT" at bounding box center [418, 798] width 31 height 22
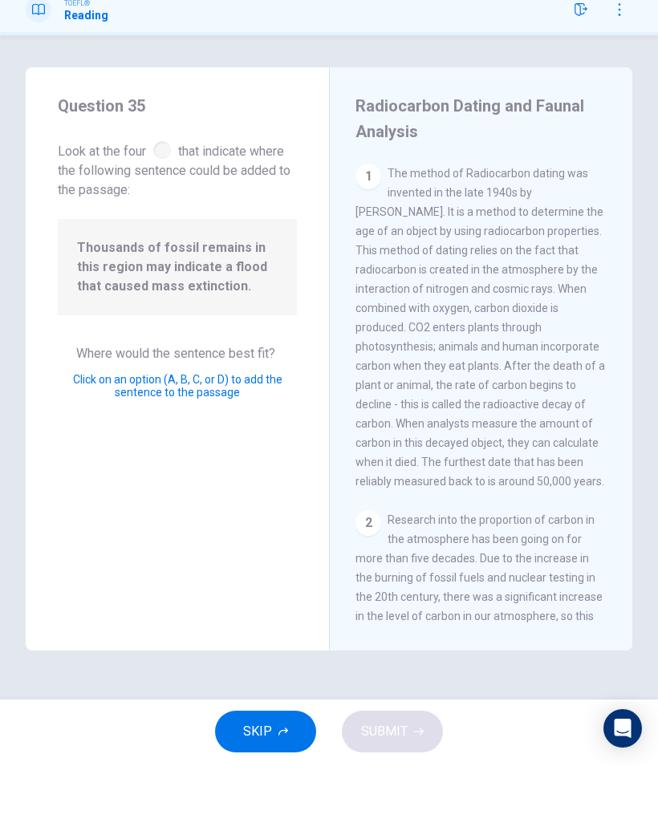
scroll to position [1091, 0]
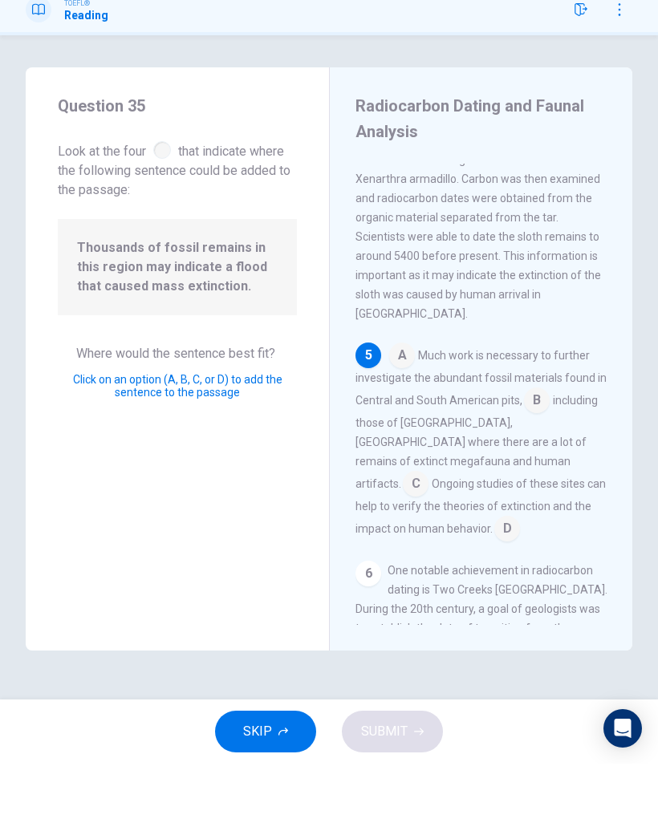
click at [510, 585] on input at bounding box center [507, 598] width 26 height 26
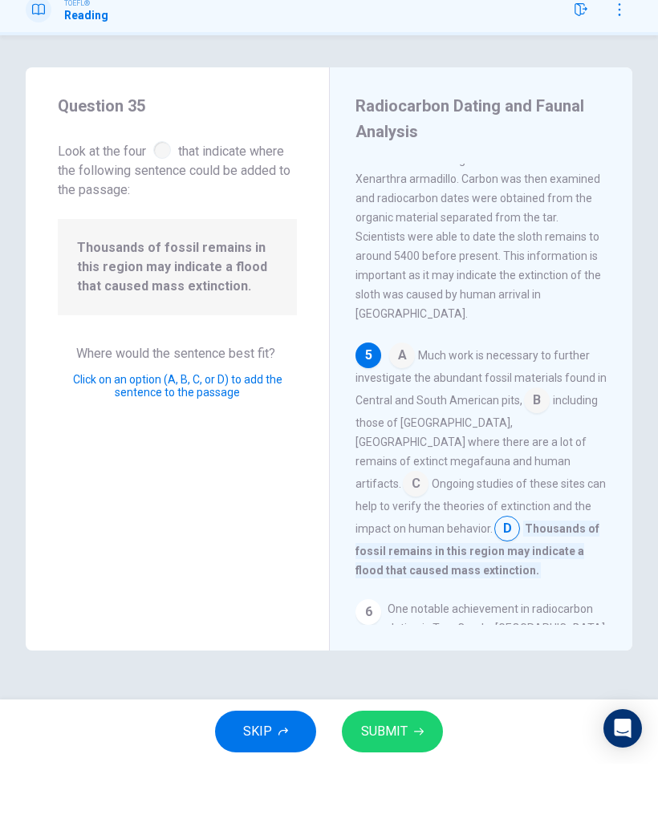
click at [534, 456] on input at bounding box center [537, 469] width 26 height 26
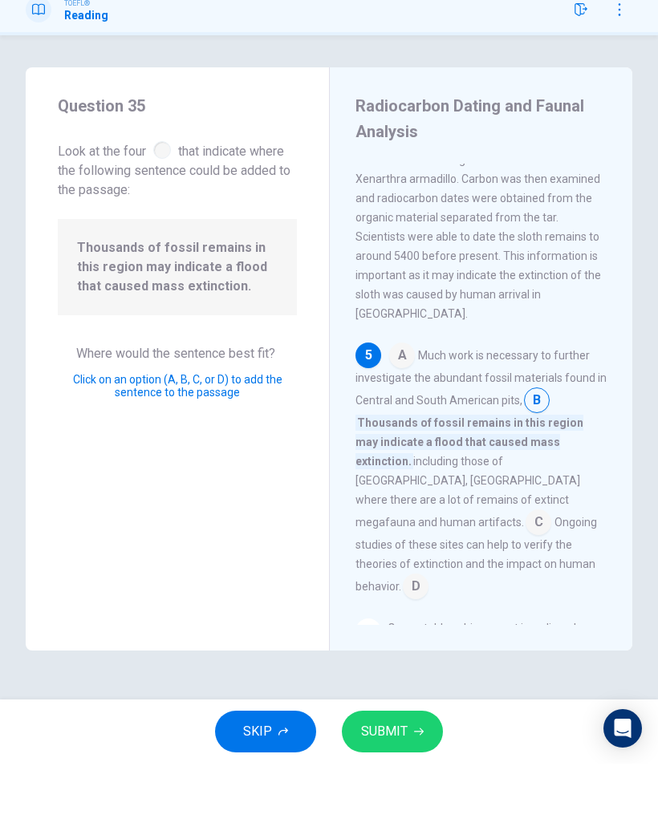
click at [397, 787] on span "SUBMIT" at bounding box center [384, 798] width 47 height 22
